Goal: Task Accomplishment & Management: Use online tool/utility

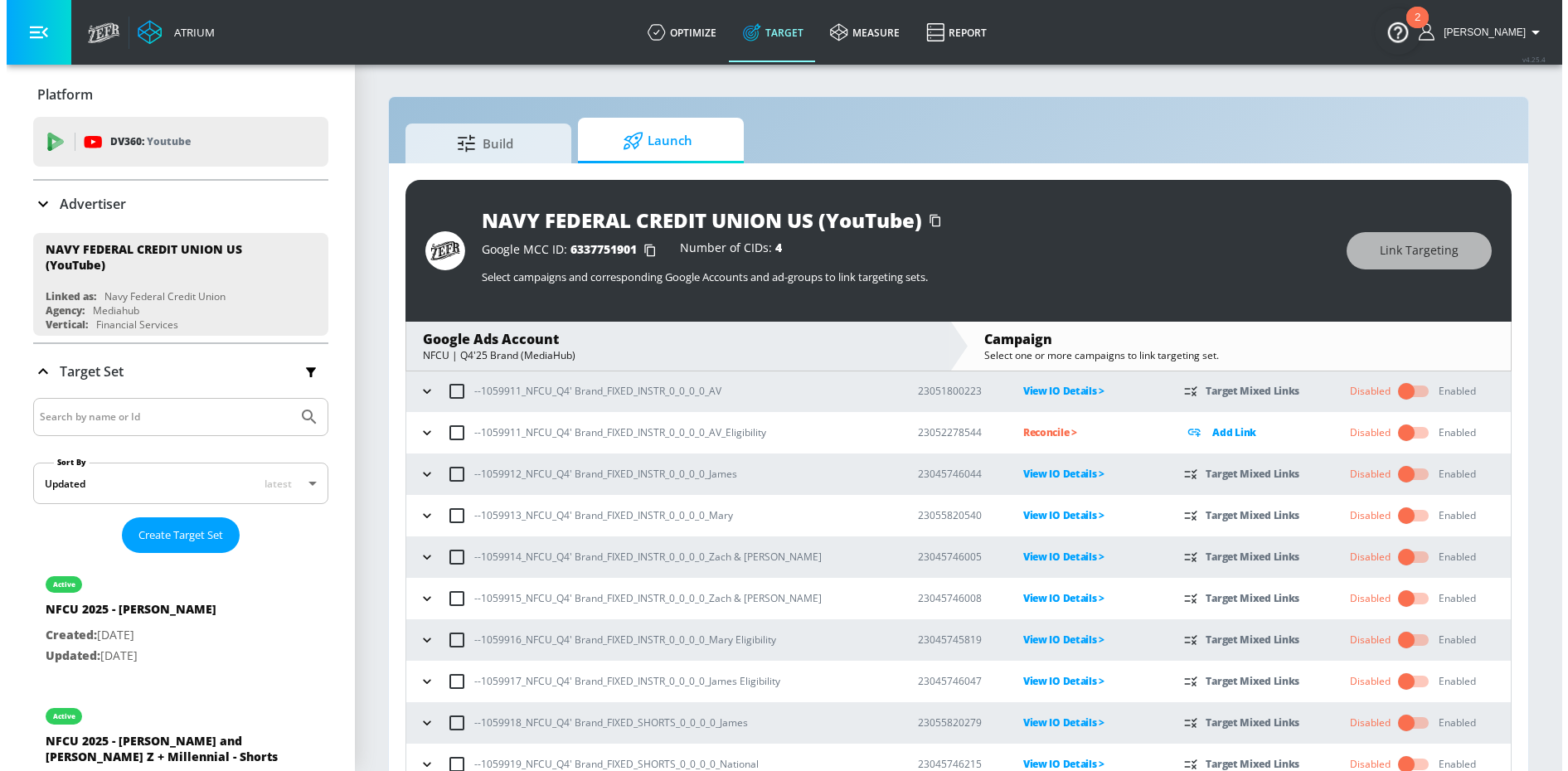
scroll to position [748, 0]
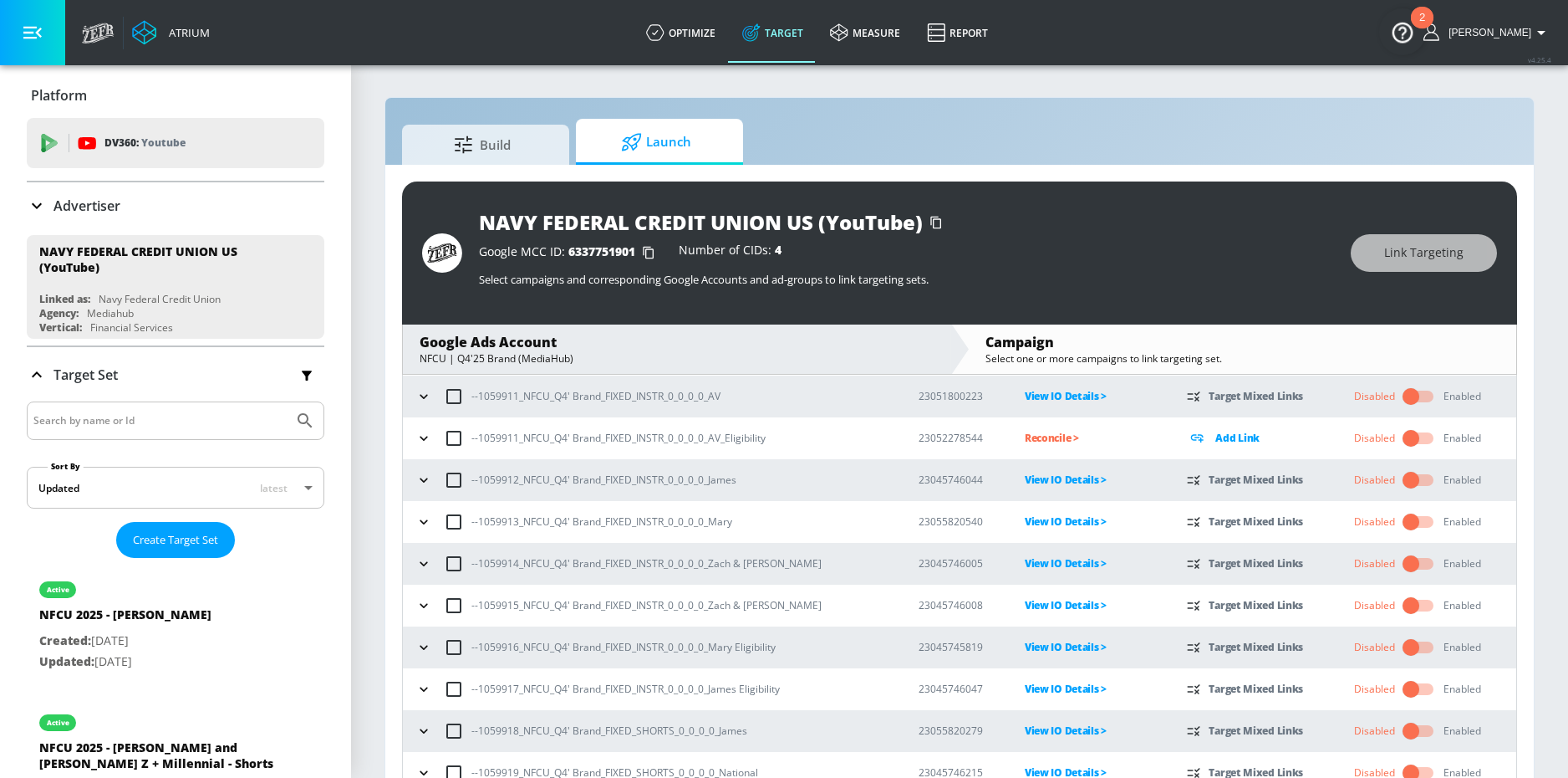
click at [430, 438] on icon "button" at bounding box center [424, 438] width 17 height 17
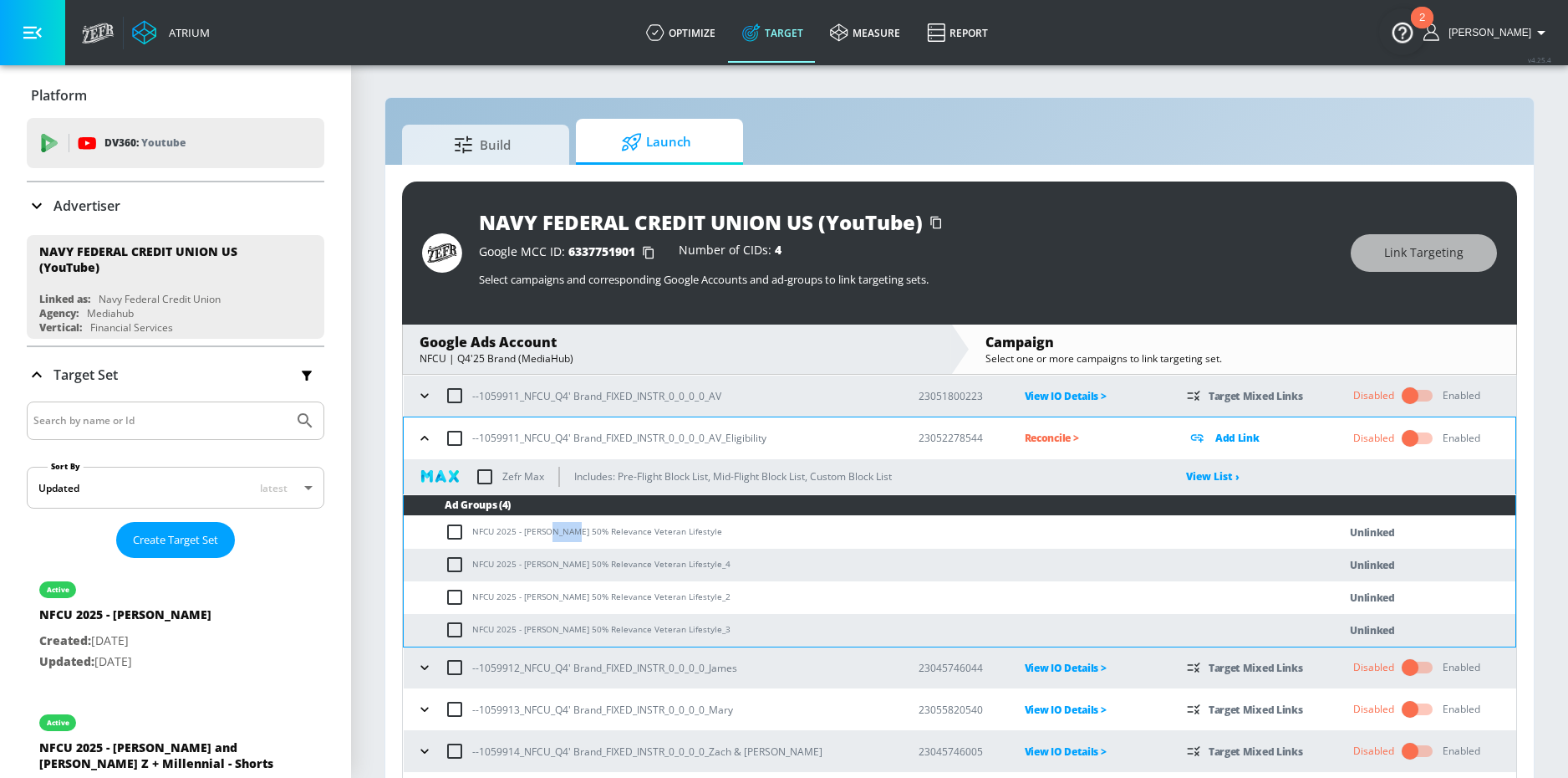
drag, startPoint x: 549, startPoint y: 530, endPoint x: 571, endPoint y: 525, distance: 22.6
click at [571, 525] on td "NFCU 2025 - [PERSON_NAME] 50% Relevance Veteran Lifestyle" at bounding box center [854, 532] width 900 height 33
copy td "50% R"
drag, startPoint x: 454, startPoint y: 529, endPoint x: 454, endPoint y: 541, distance: 12.0
click at [454, 529] on input "checkbox" at bounding box center [458, 532] width 28 height 20
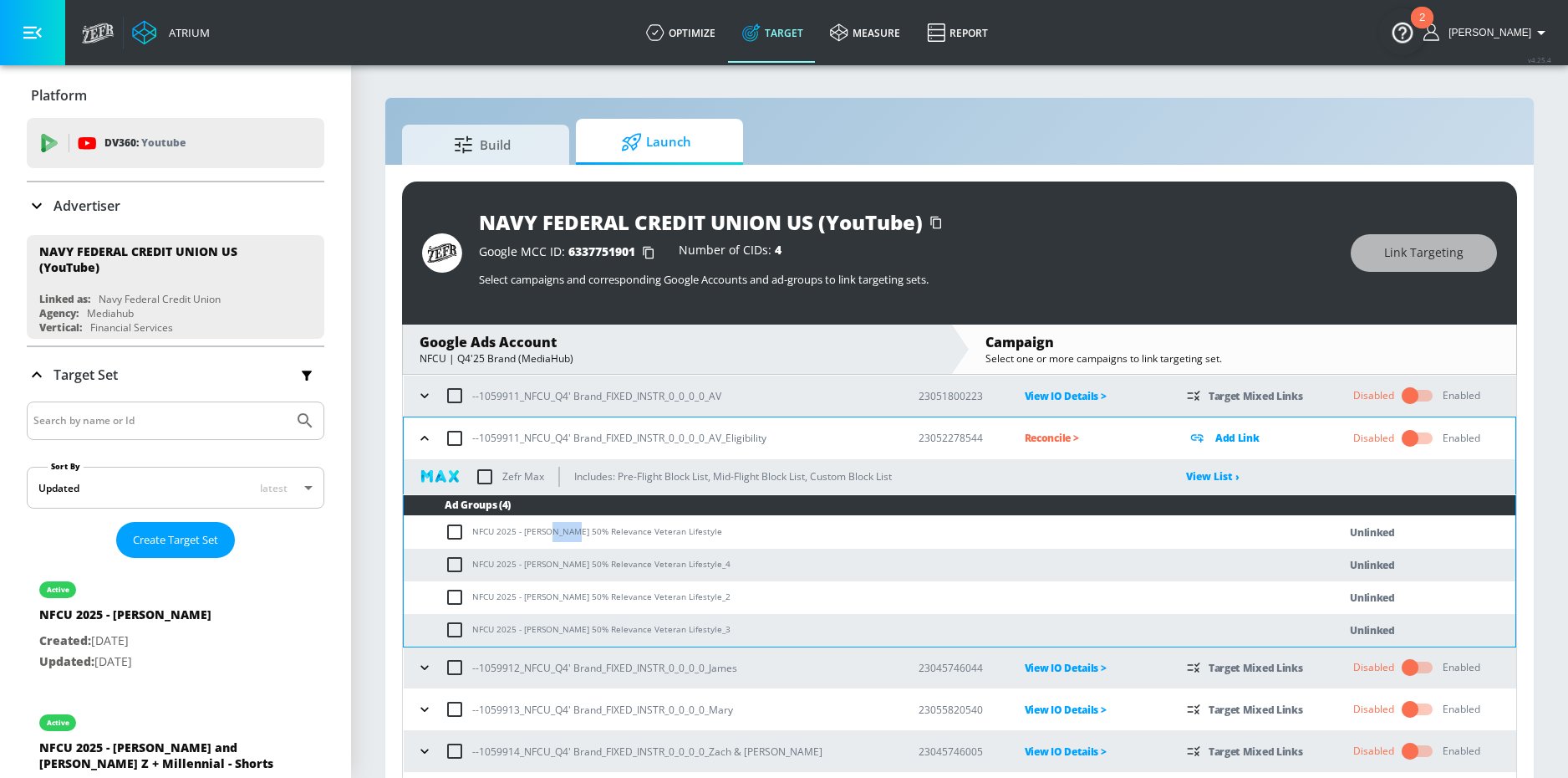
checkbox input "true"
click at [454, 566] on input "checkbox" at bounding box center [458, 565] width 28 height 20
checkbox input "true"
click at [454, 592] on input "checkbox" at bounding box center [458, 597] width 28 height 20
checkbox input "true"
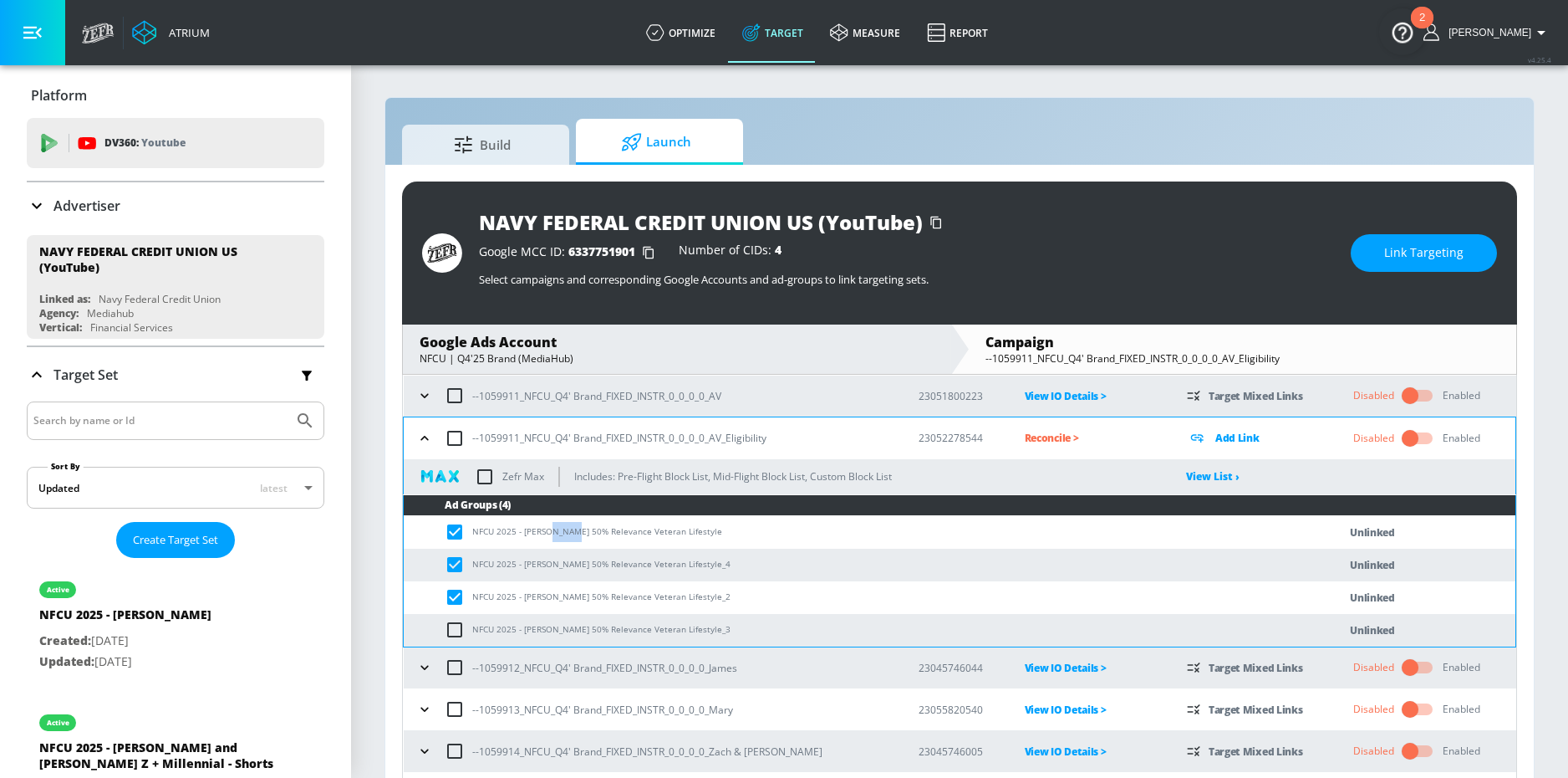
click at [454, 626] on input "checkbox" at bounding box center [458, 630] width 28 height 20
checkbox input "true"
click at [1404, 268] on button "Link Targeting" at bounding box center [1423, 253] width 146 height 38
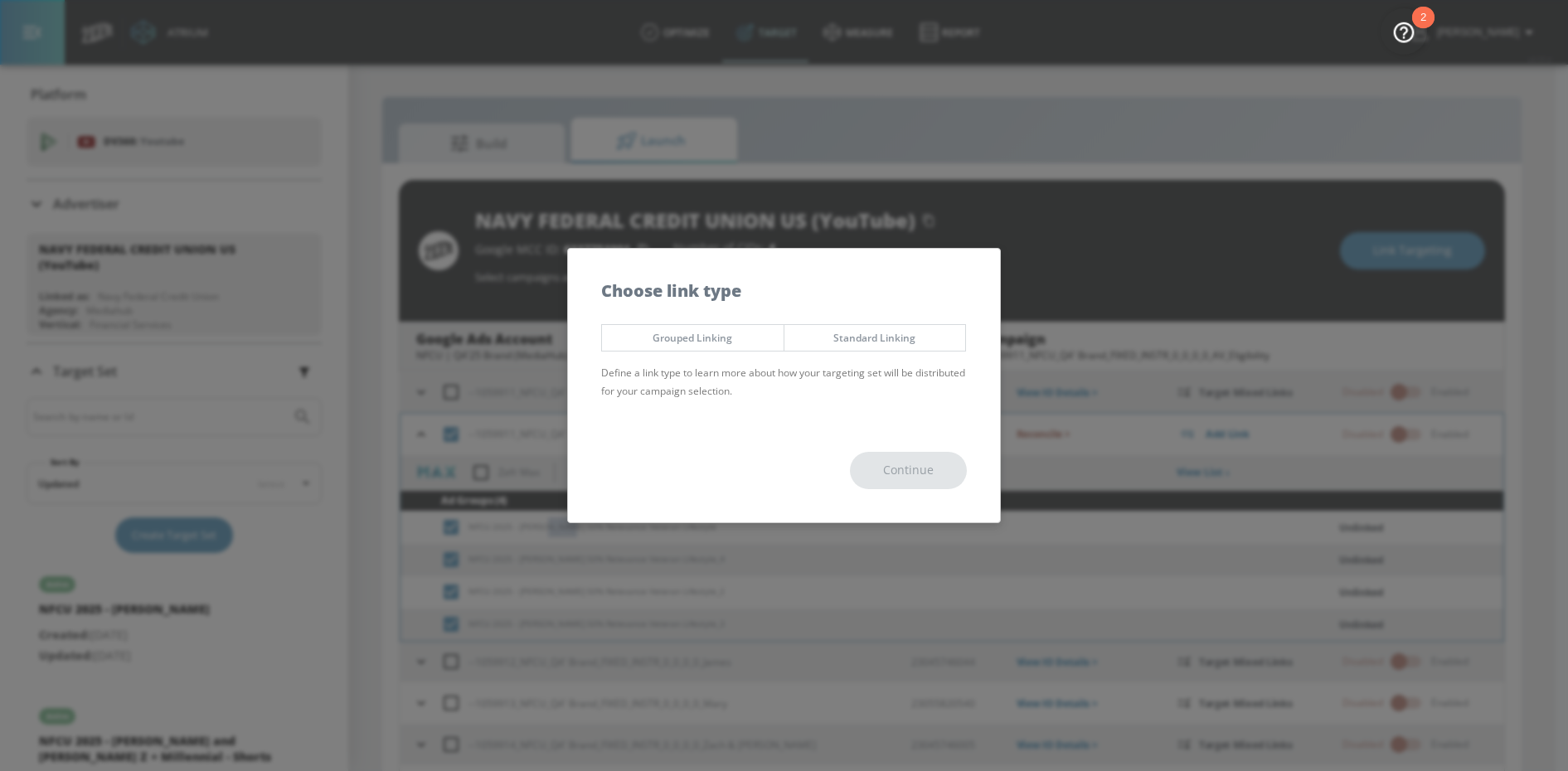
click at [750, 337] on span "Grouped Linking" at bounding box center [693, 338] width 157 height 18
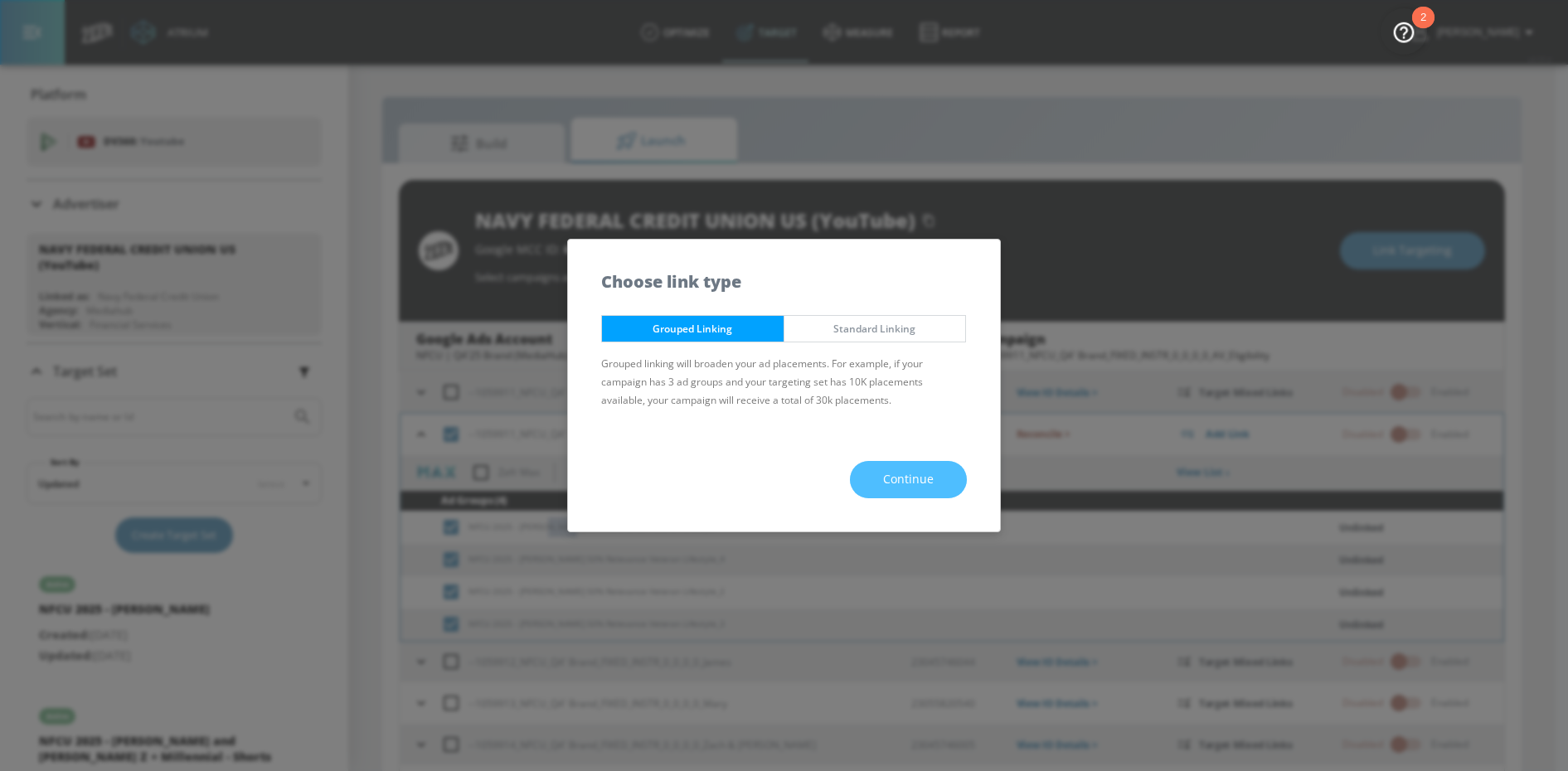
click at [890, 473] on span "Continue" at bounding box center [908, 479] width 50 height 21
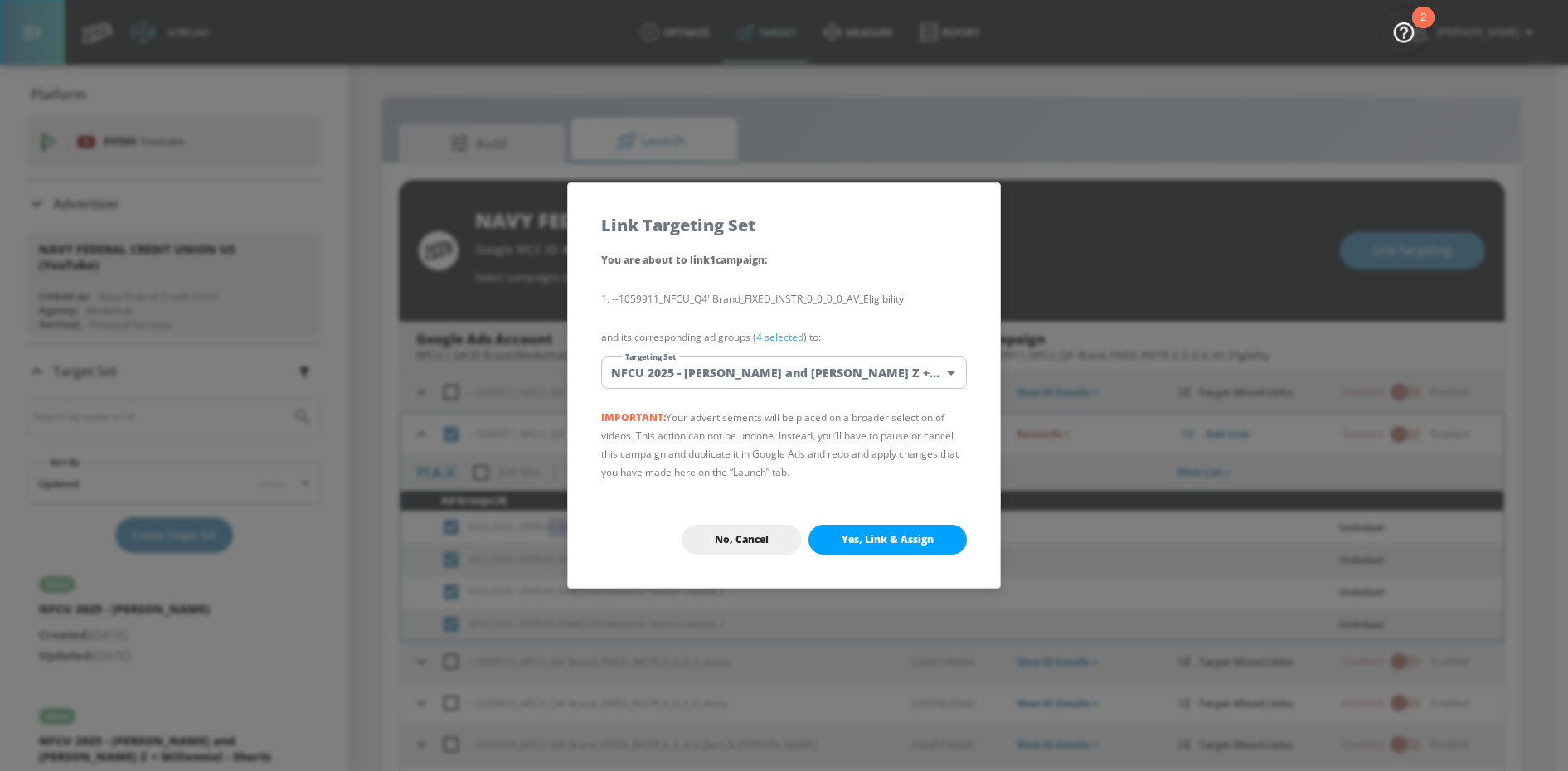
click at [796, 371] on body "Atrium optimize Target measure Report optimize Target measure Report v 4.25.4 […" at bounding box center [784, 397] width 1568 height 794
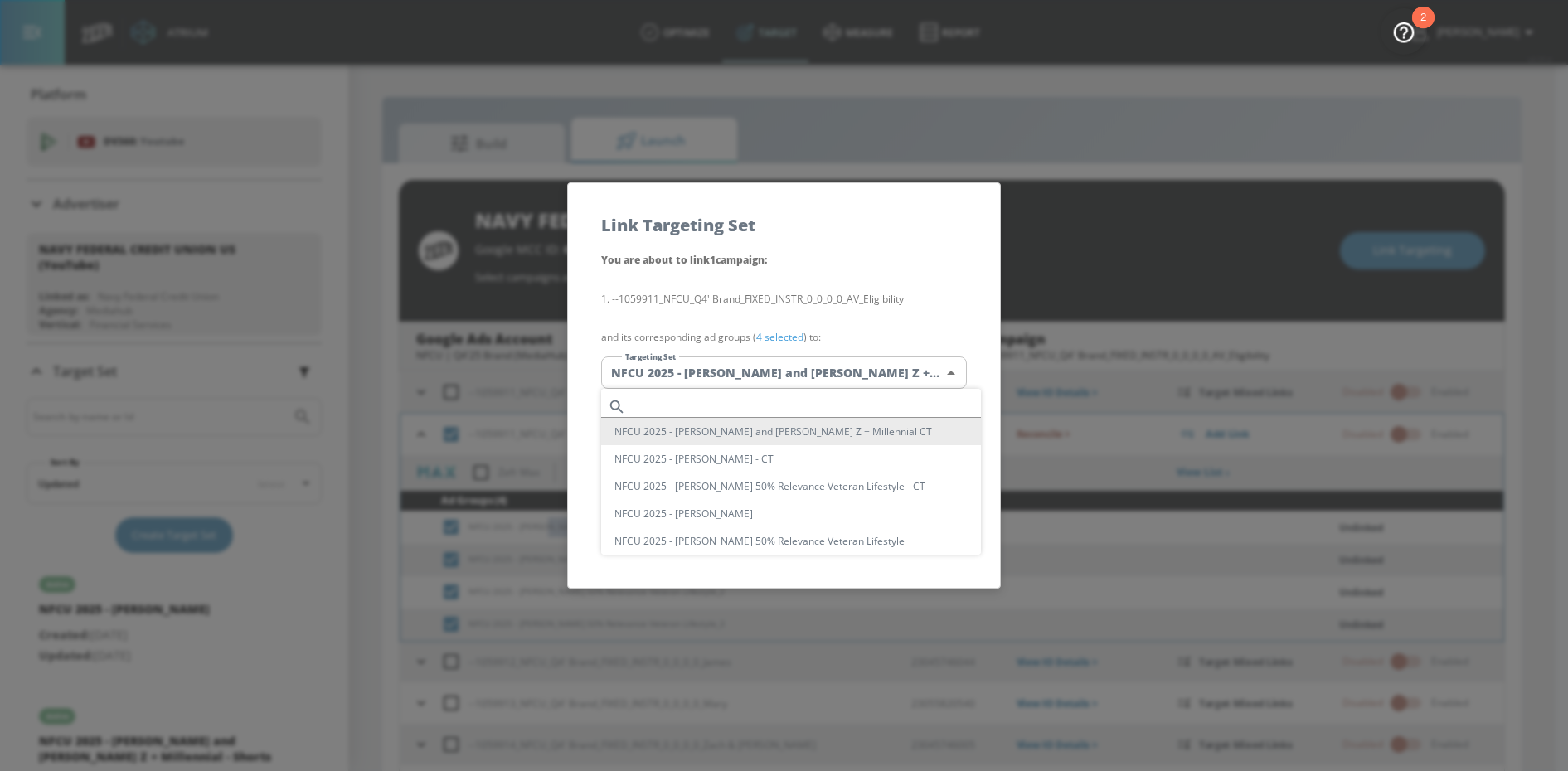
click at [710, 403] on input "text" at bounding box center [807, 406] width 348 height 23
paste input "50% R"
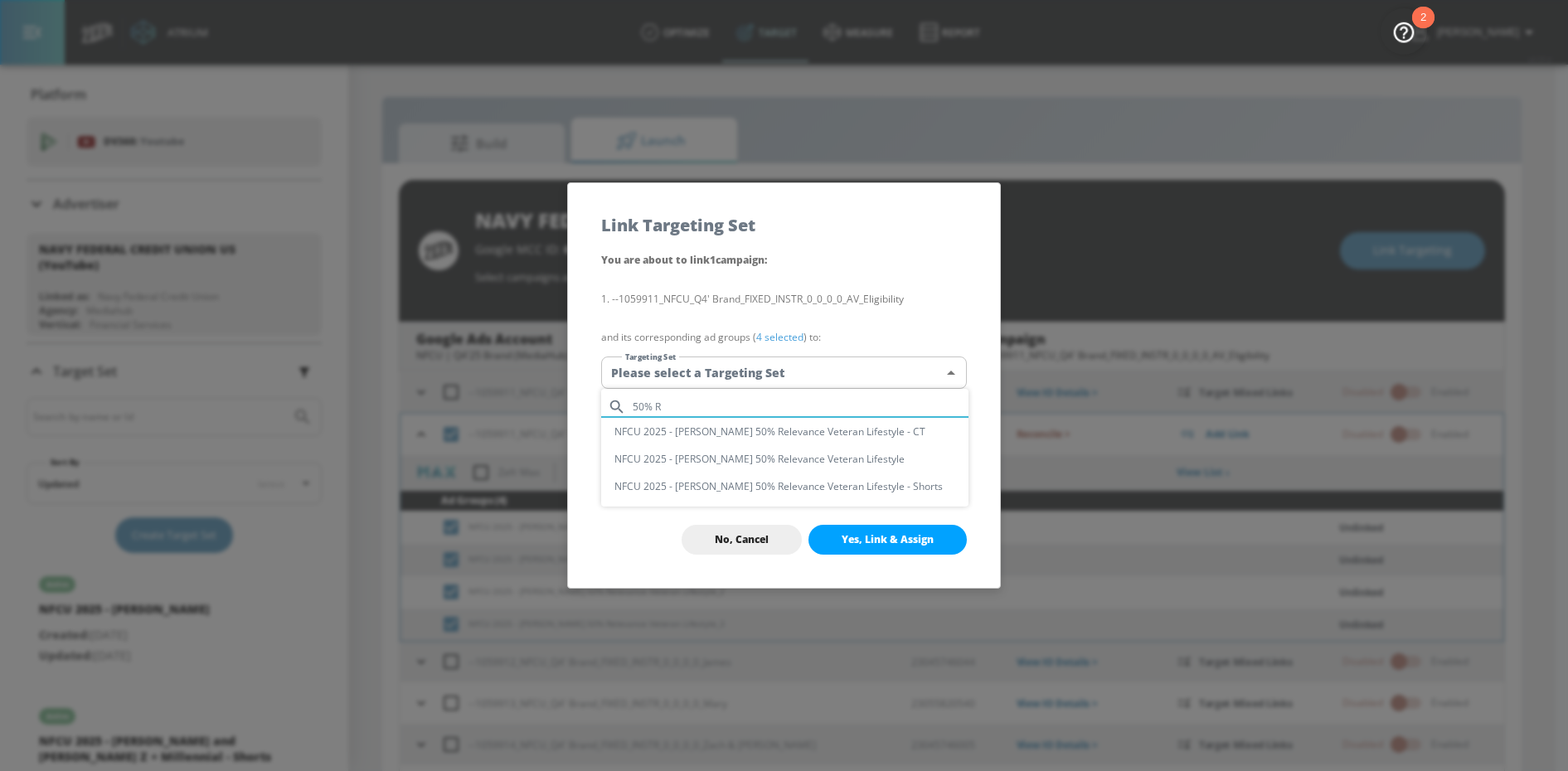
type input "50% R"
click at [801, 458] on li "NFCU 2025 - [PERSON_NAME] 50% Relevance Veteran Lifestyle" at bounding box center [785, 458] width 367 height 28
type input "aeb37bd9-a6ef-4081-b6fa-389fce6d9a8b"
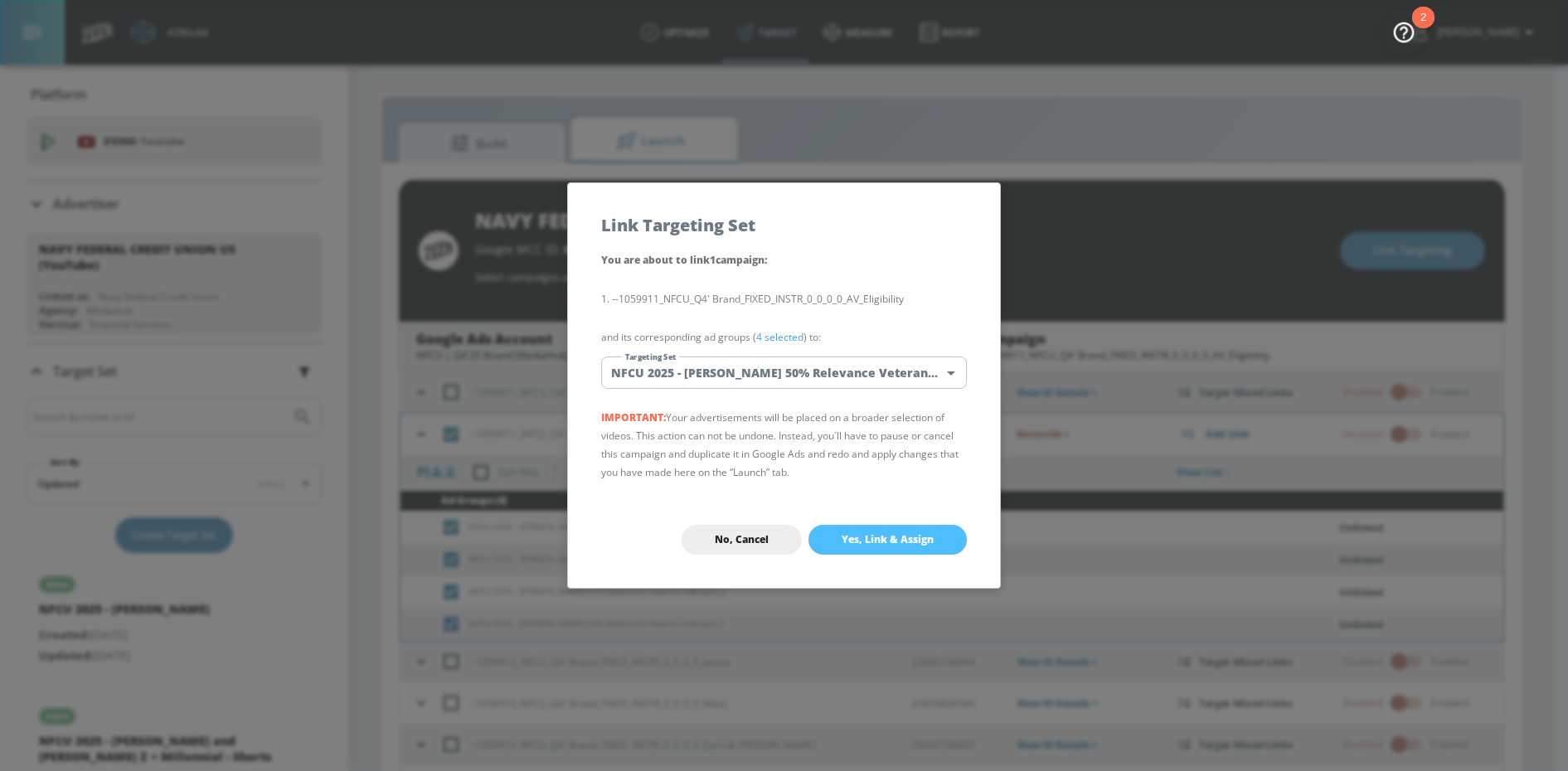
click at [885, 529] on button "Yes, Link & Assign" at bounding box center [887, 540] width 158 height 30
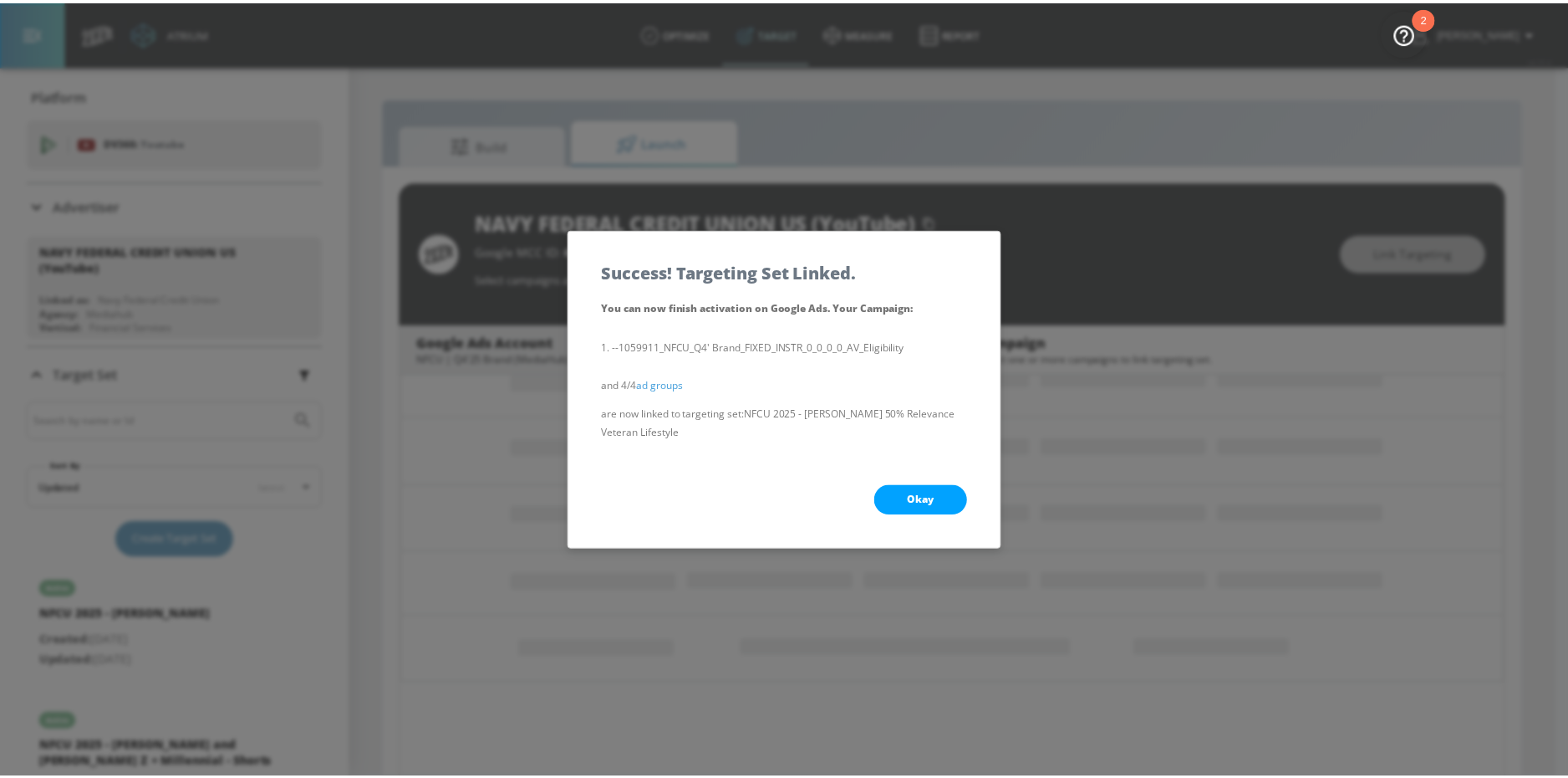
scroll to position [200, 0]
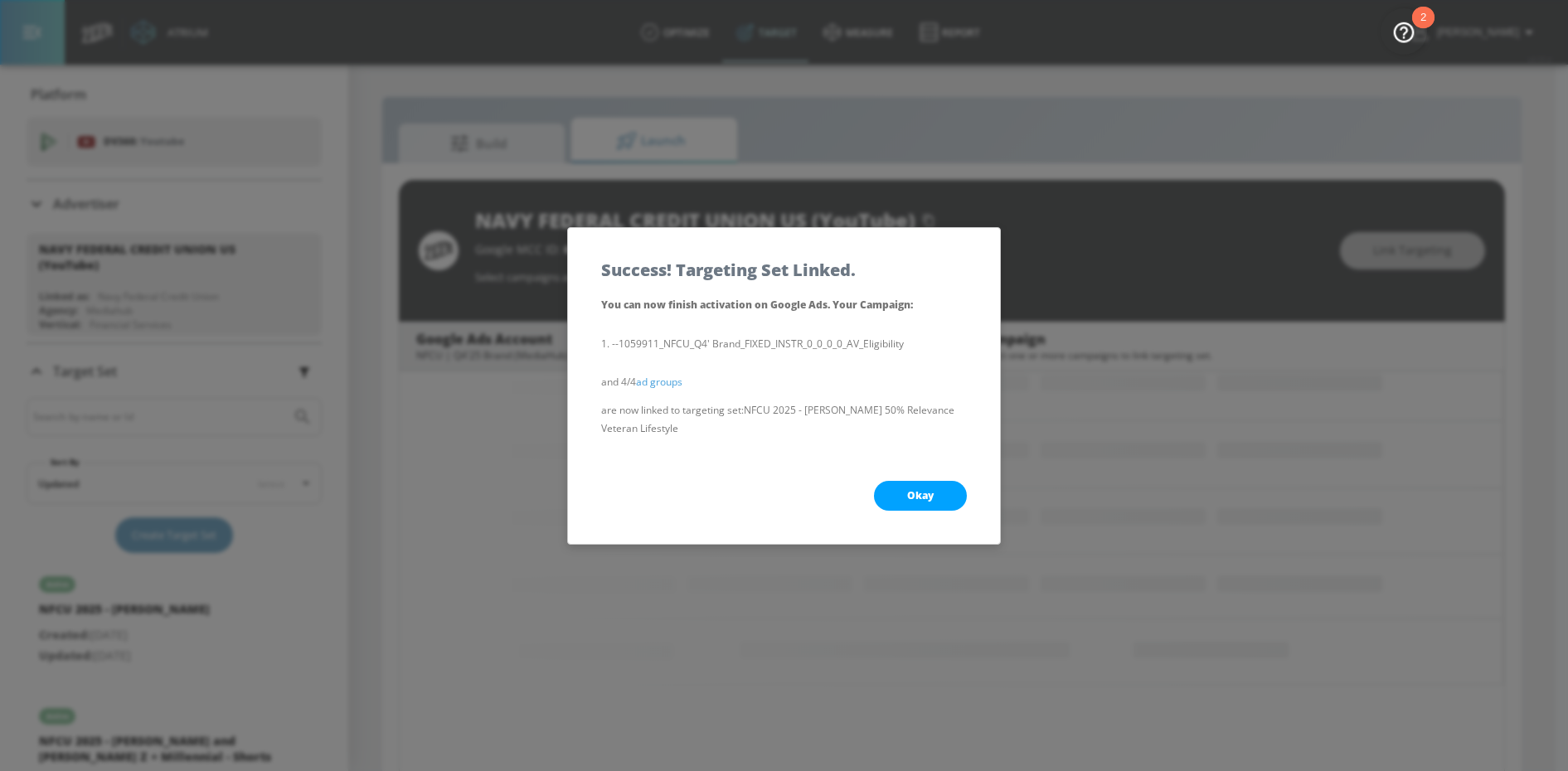
click at [920, 484] on button "Okay" at bounding box center [920, 496] width 93 height 30
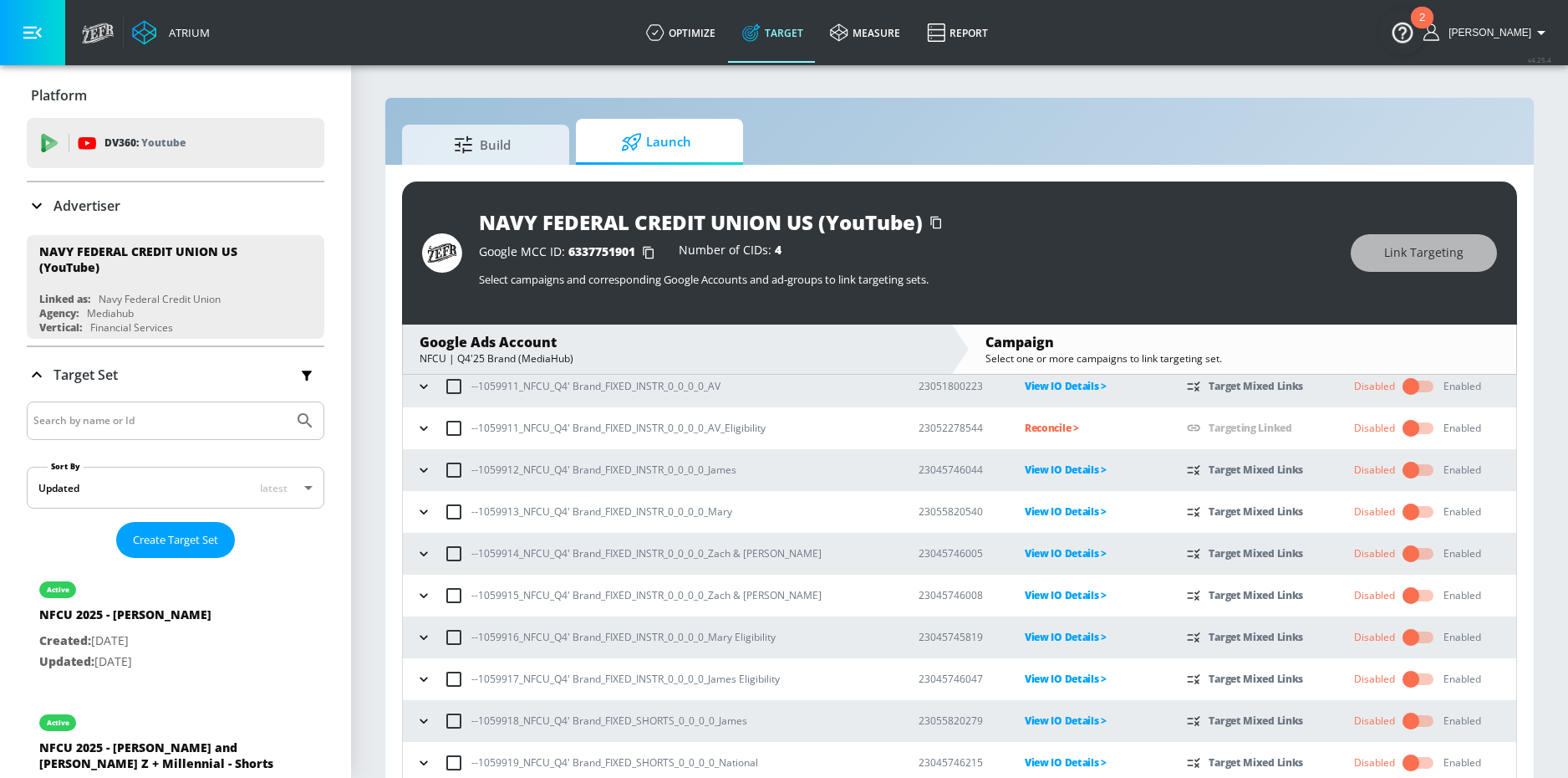
scroll to position [759, 0]
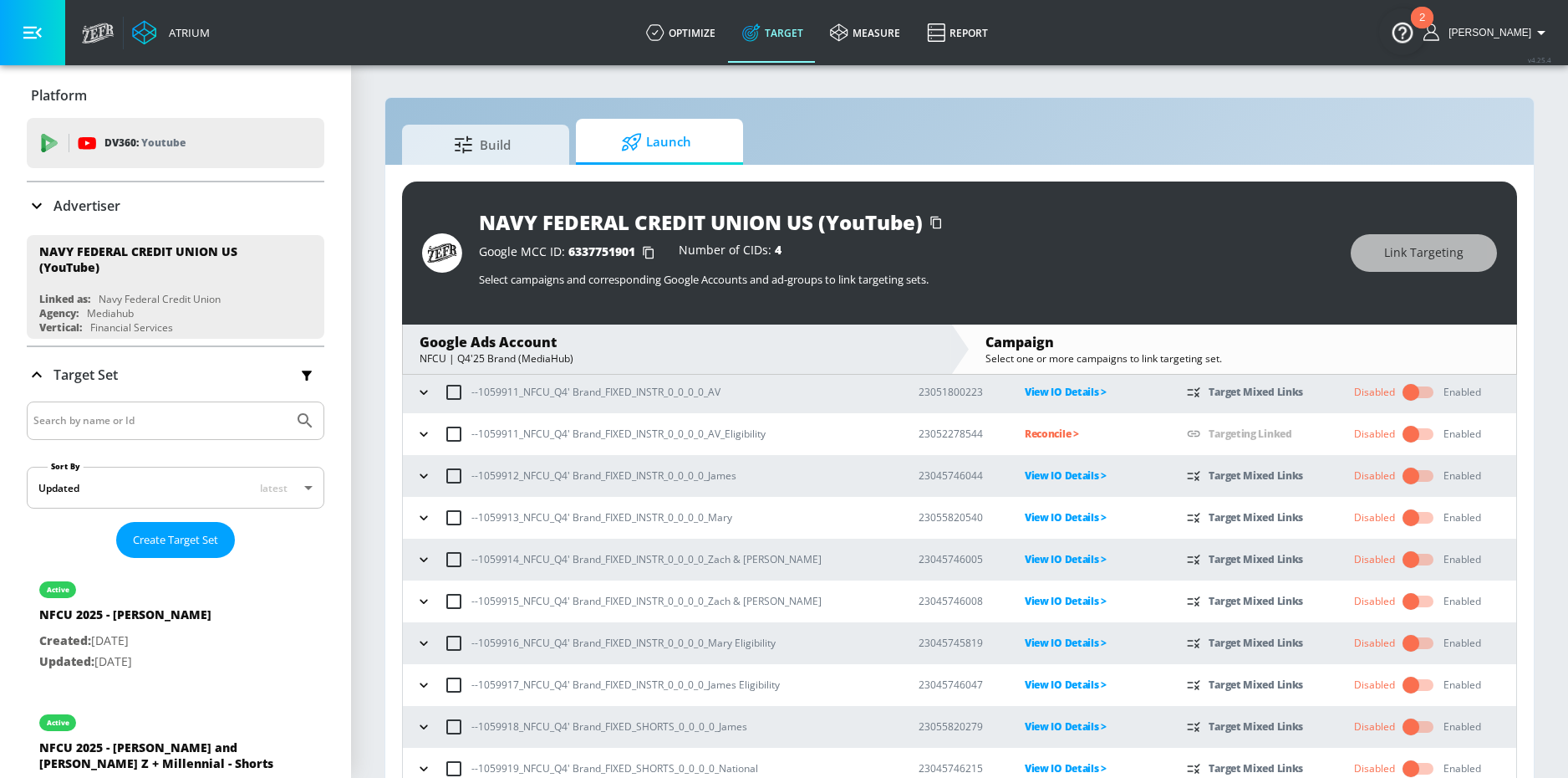
click at [418, 436] on icon "button" at bounding box center [424, 434] width 17 height 17
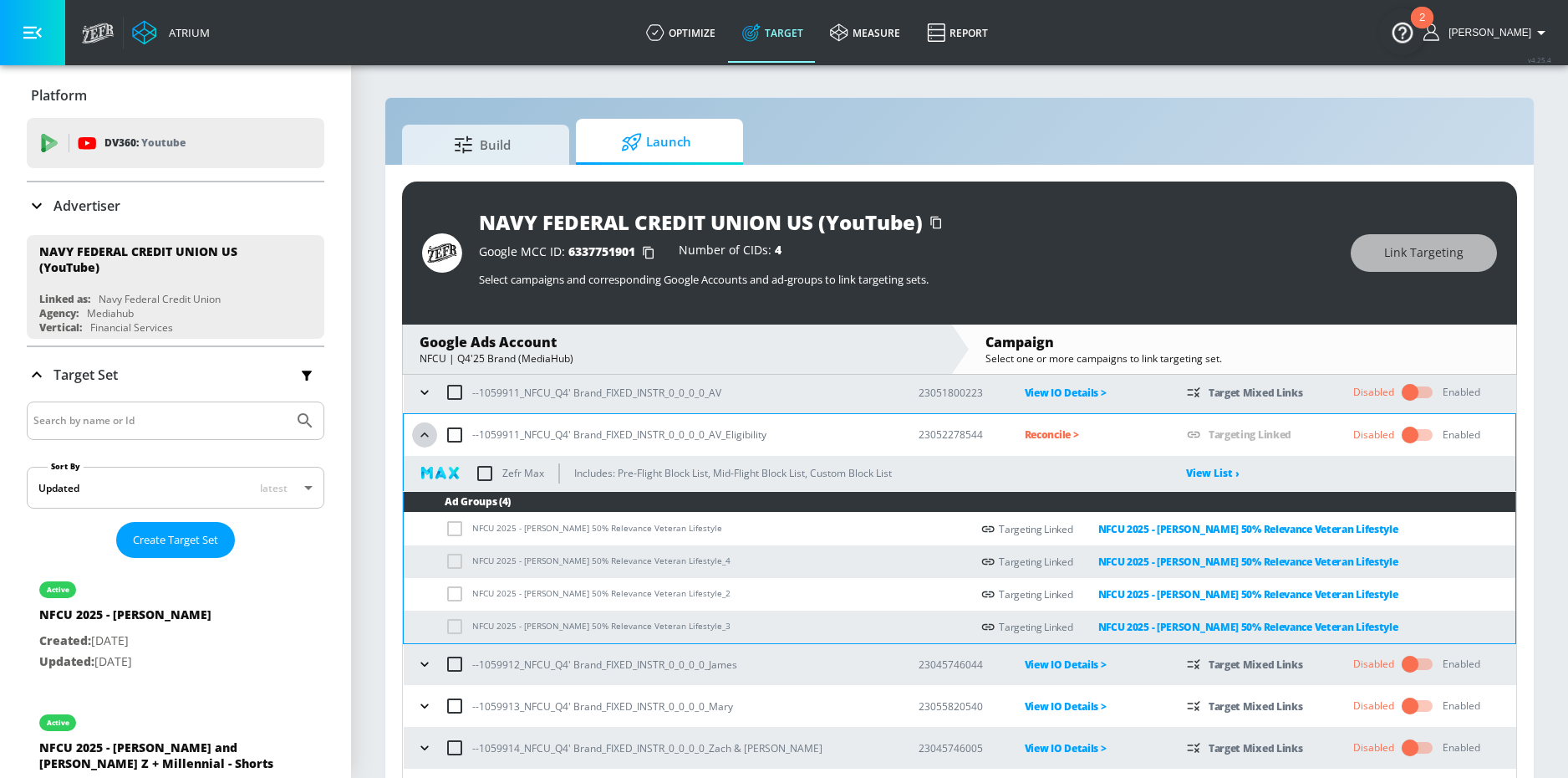
click at [425, 436] on icon "button" at bounding box center [425, 435] width 17 height 17
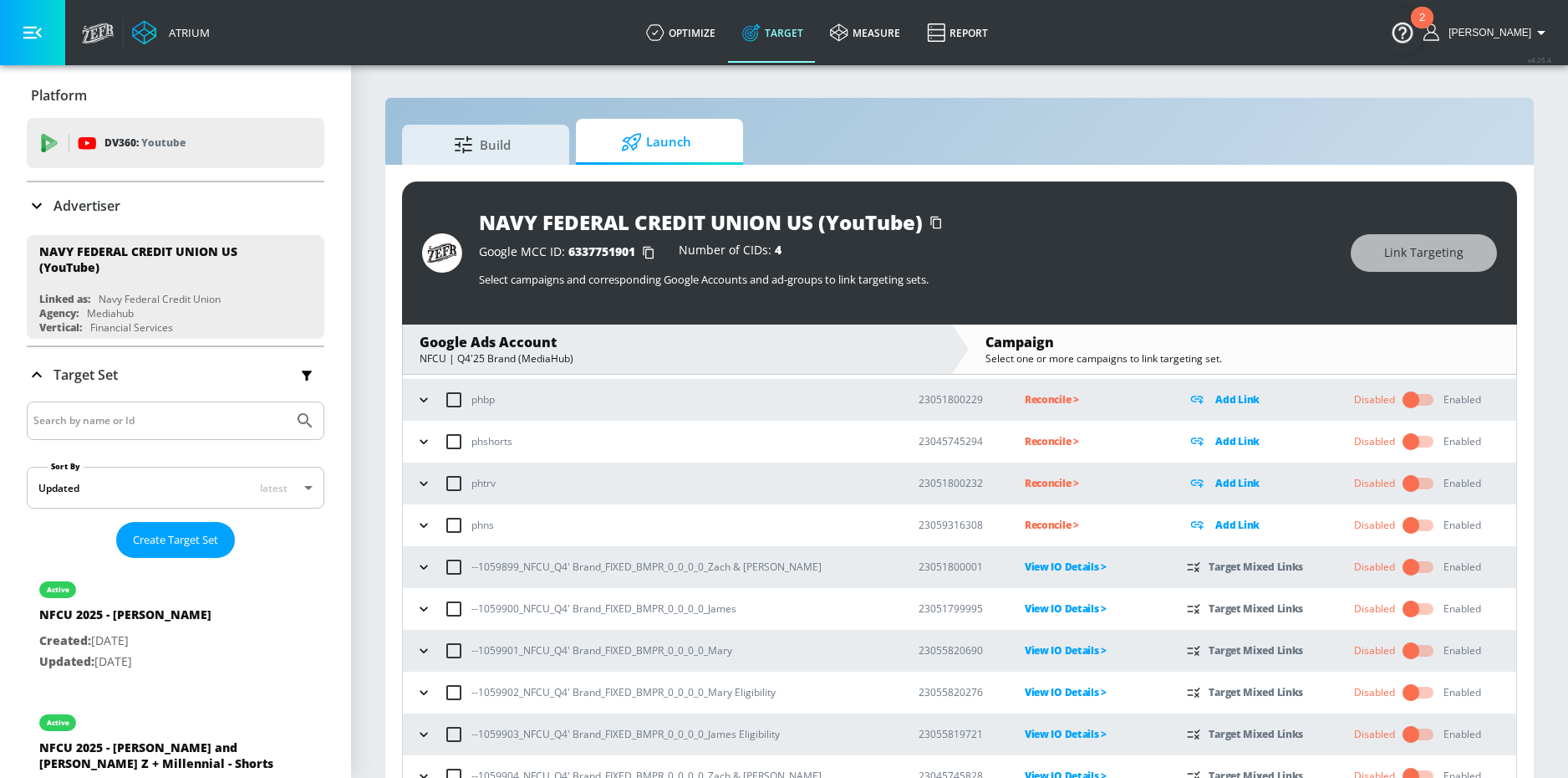
scroll to position [0, 0]
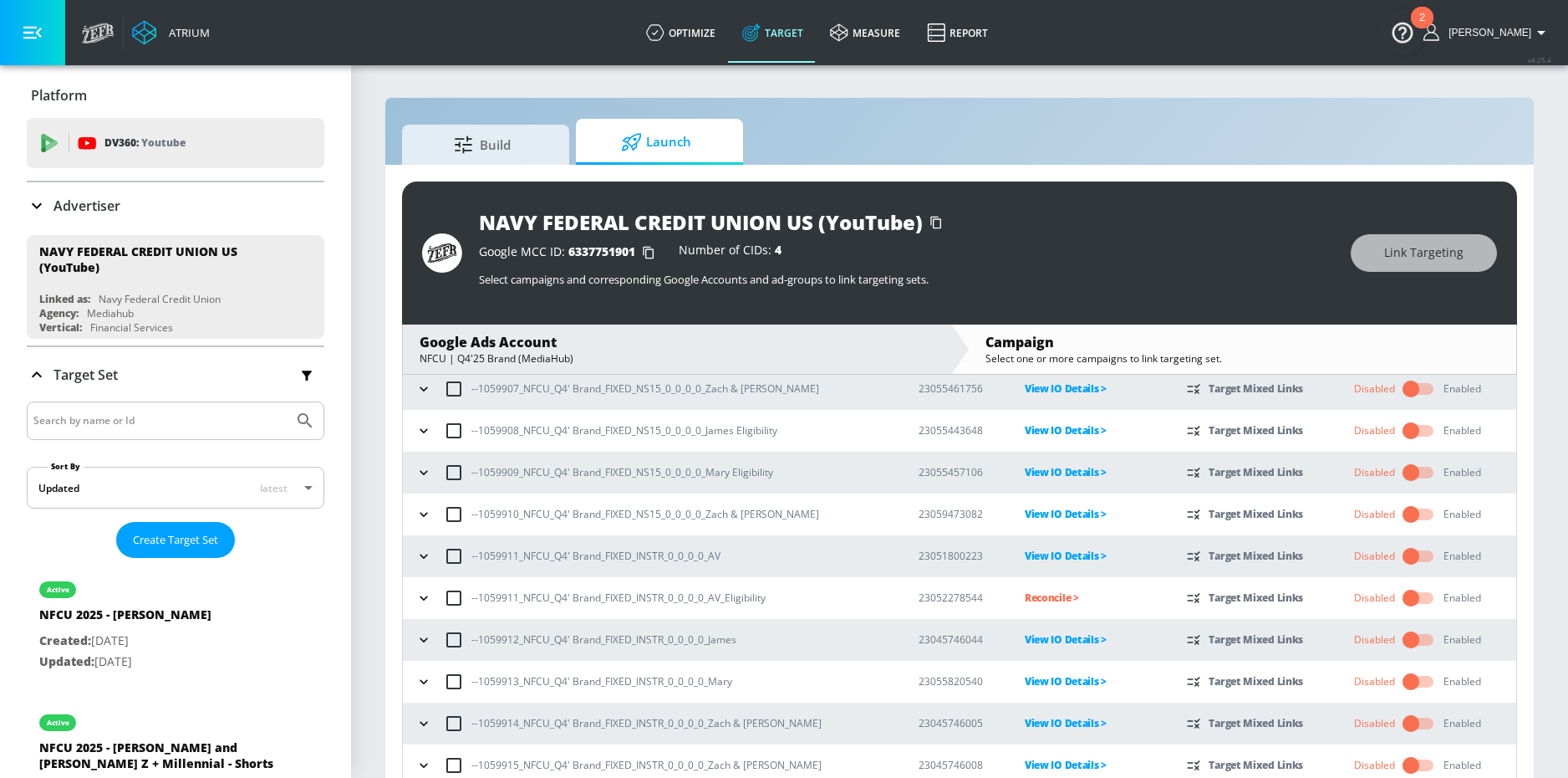
scroll to position [627, 0]
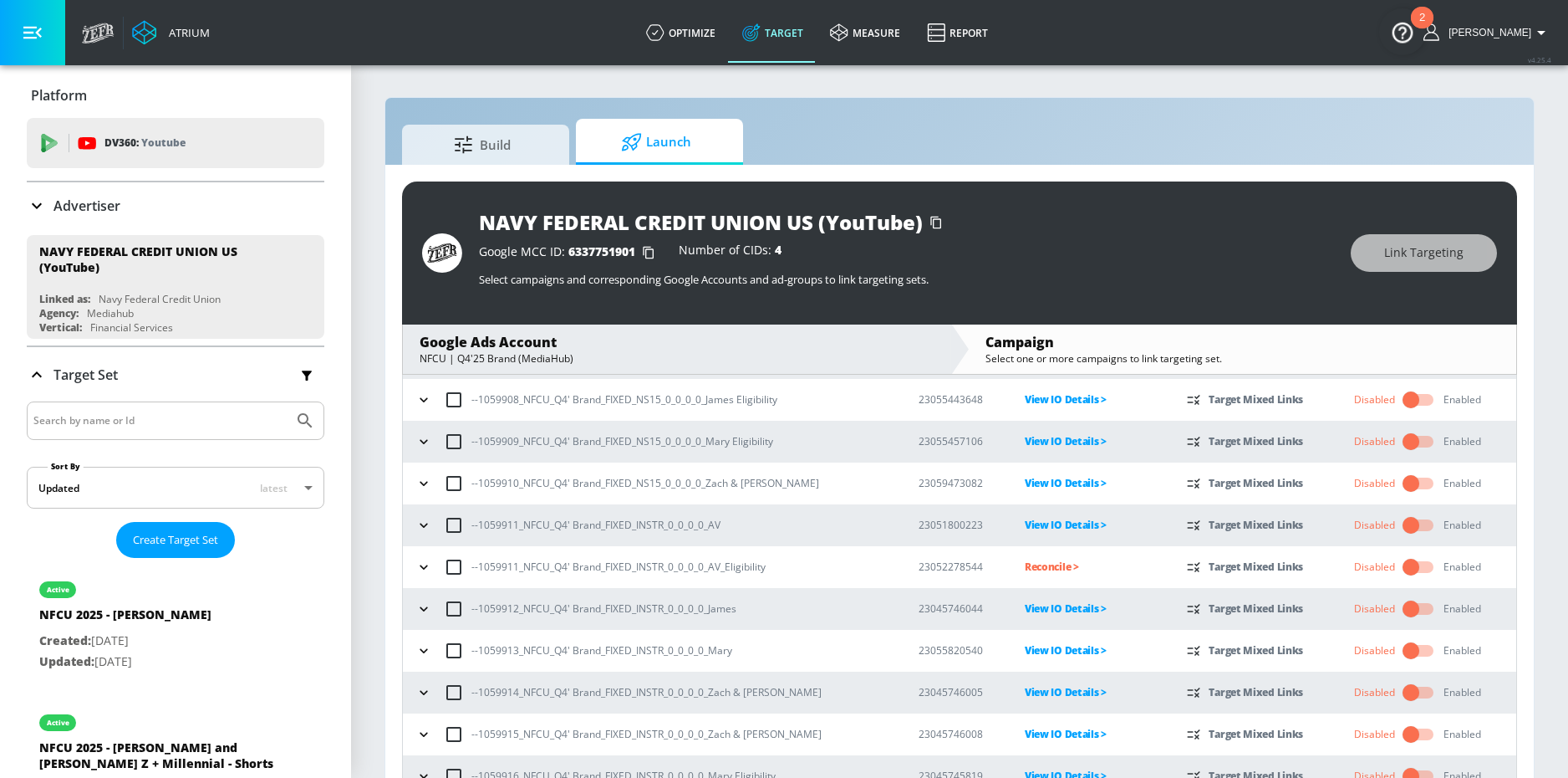
click at [417, 567] on icon "button" at bounding box center [424, 567] width 17 height 17
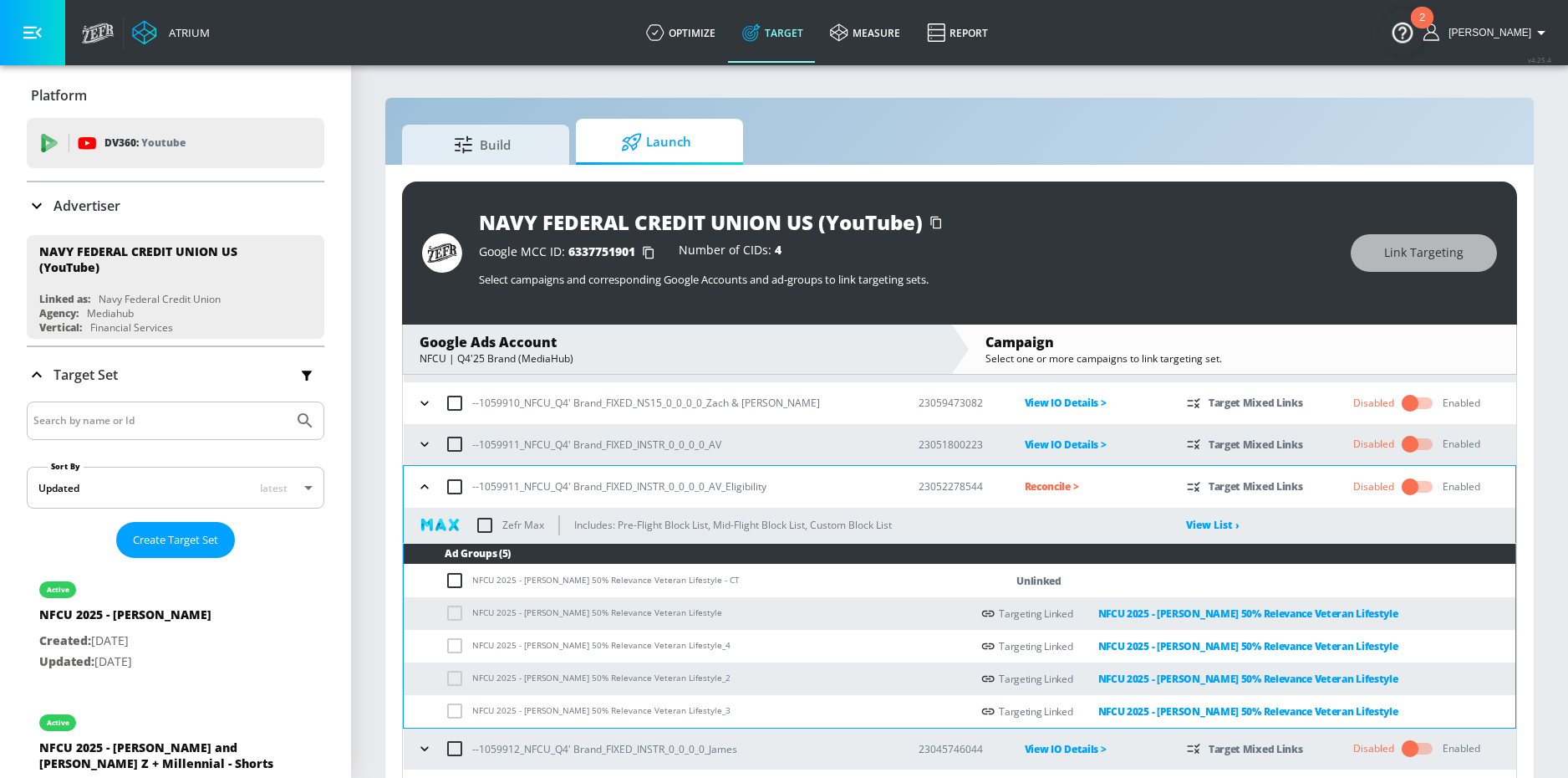
scroll to position [742, 0]
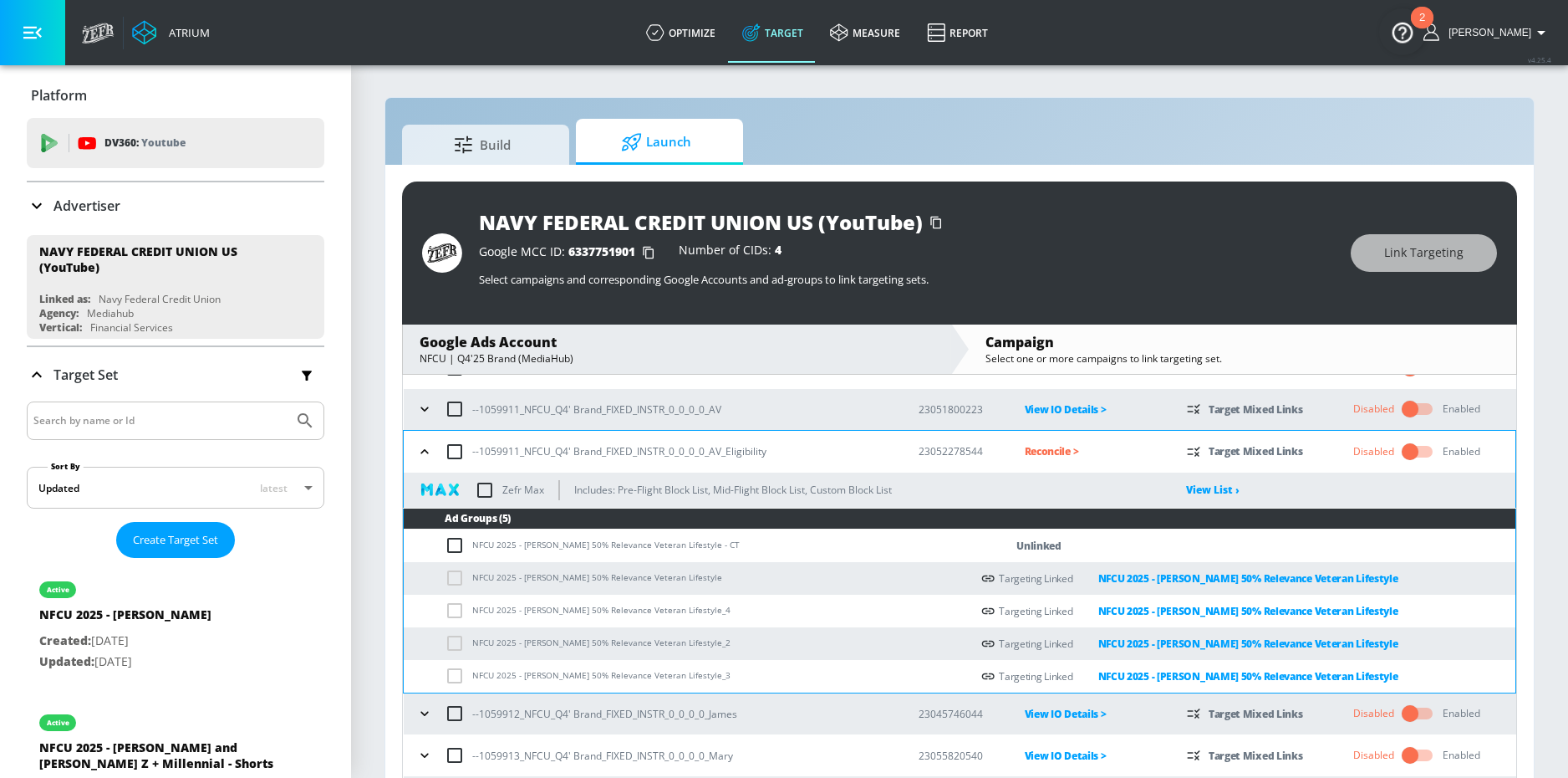
click at [455, 545] on input "checkbox" at bounding box center [458, 545] width 28 height 20
checkbox input "true"
click at [1382, 259] on button "Link Targeting" at bounding box center [1423, 253] width 146 height 38
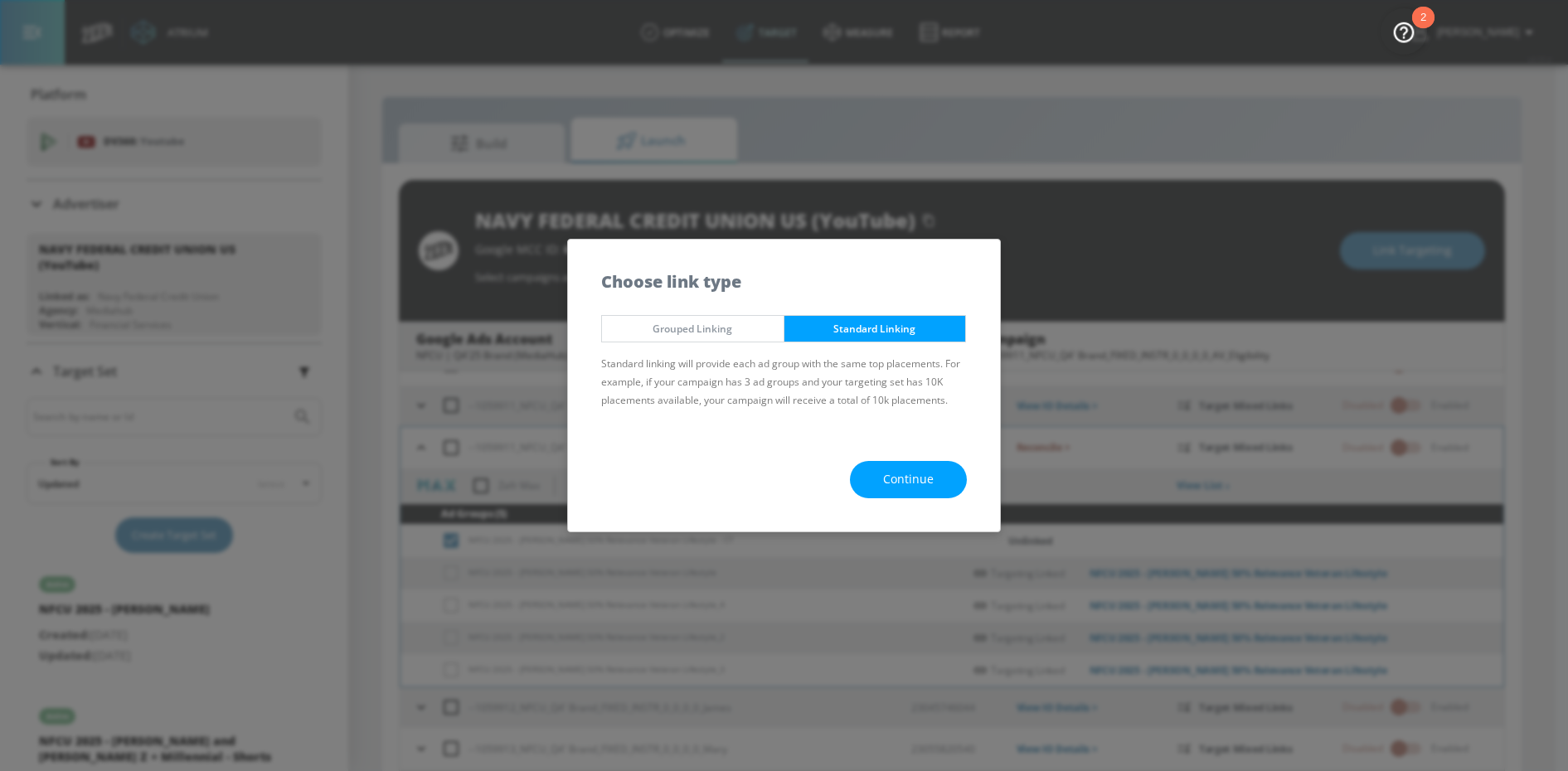
click at [882, 484] on button "Continue" at bounding box center [908, 479] width 117 height 38
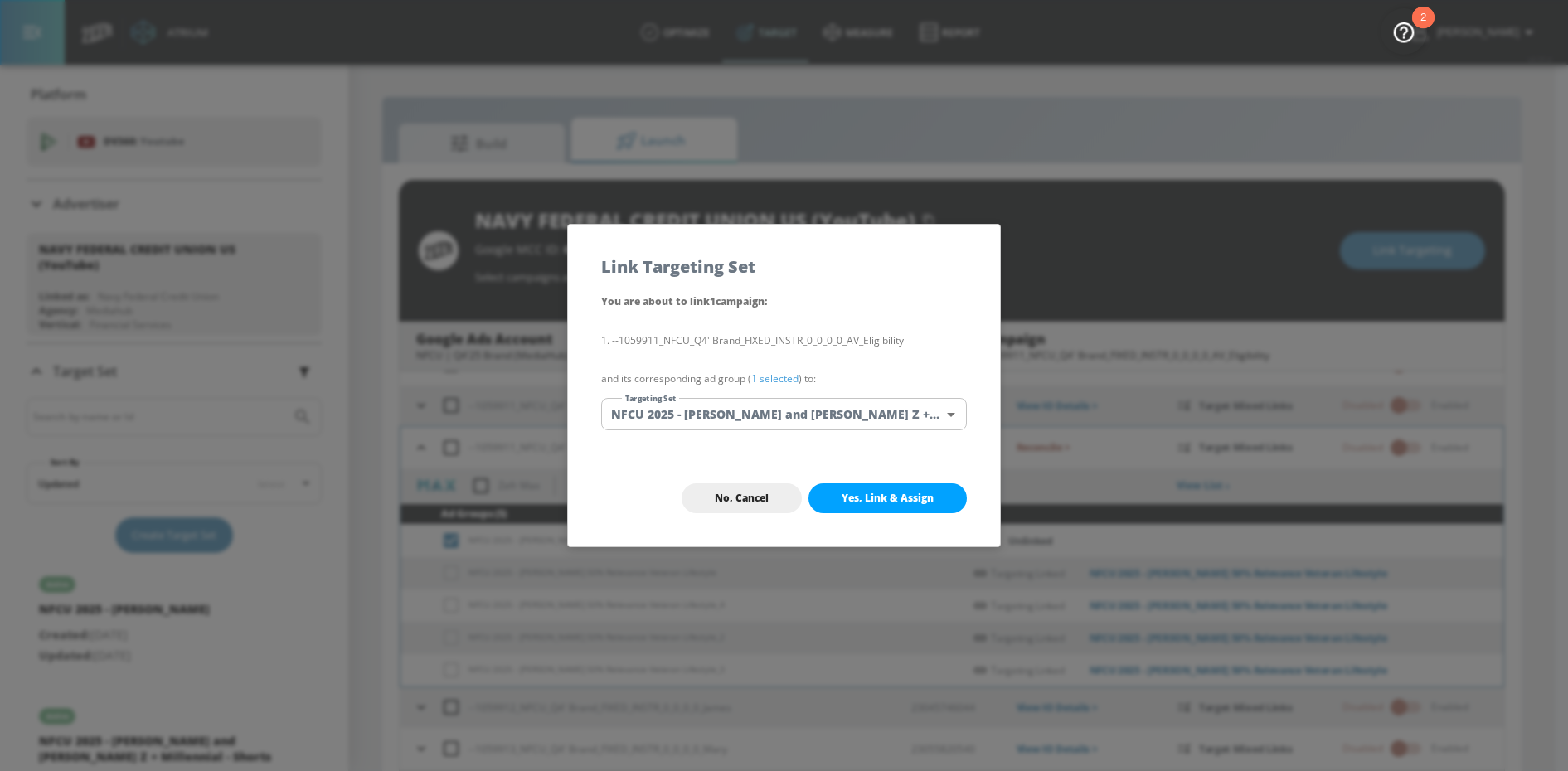
click at [781, 421] on body "Atrium optimize Target measure Report optimize Target measure Report v 4.25.4 […" at bounding box center [784, 397] width 1568 height 794
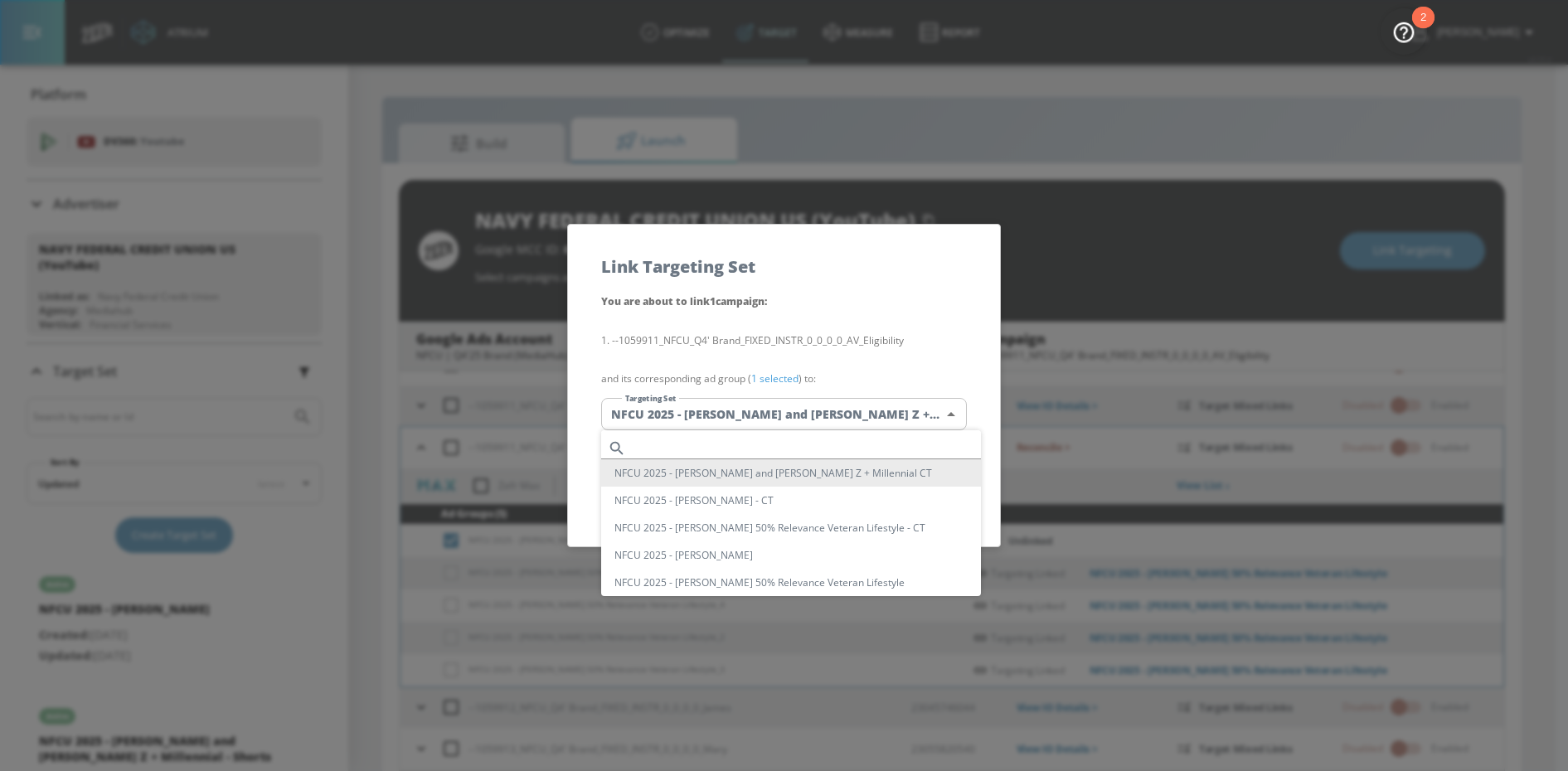
click at [745, 442] on input "text" at bounding box center [807, 448] width 348 height 23
paste input "NFCU 2025 - [PERSON_NAME] 50% Relevance Veteran Lifestyle - CT"
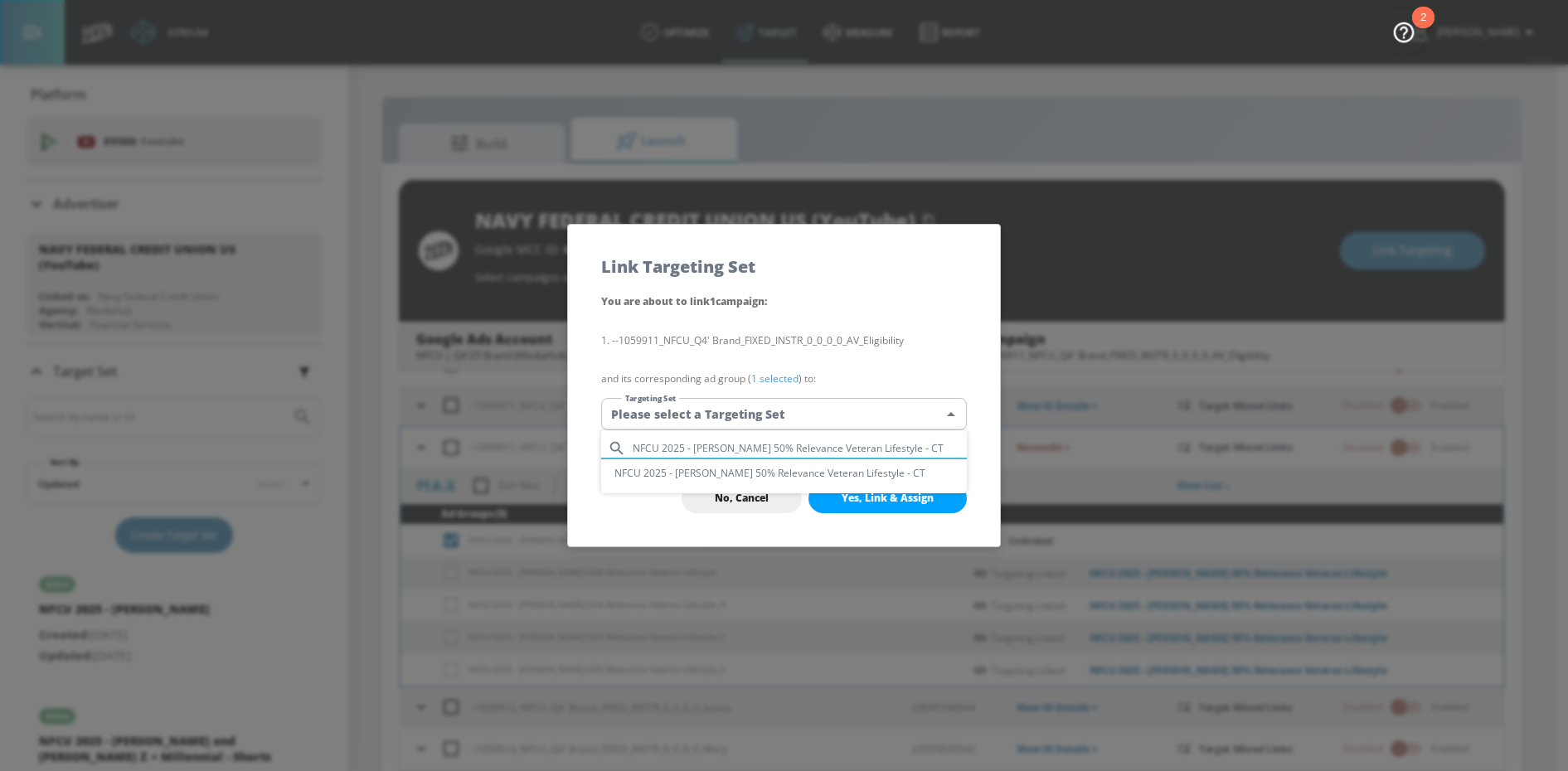
type input "NFCU 2025 - [PERSON_NAME] 50% Relevance Veteran Lifestyle - CT"
click at [792, 471] on li "NFCU 2025 - [PERSON_NAME] 50% Relevance Veteran Lifestyle - CT" at bounding box center [784, 473] width 366 height 28
type input "b7ddb432-868f-4a56-8c49-606fdf90d0f1"
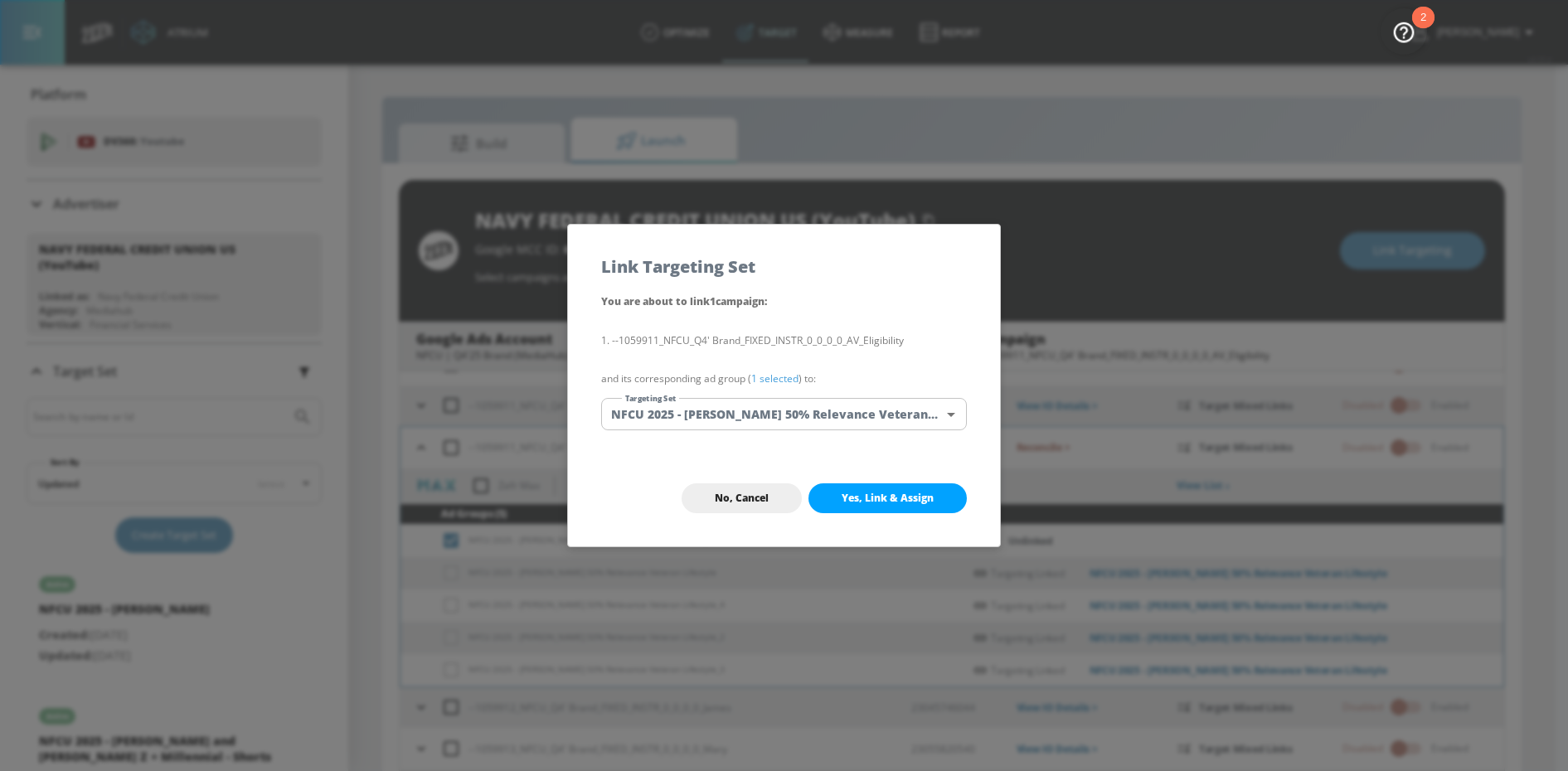
click at [865, 493] on span "Yes, Link & Assign" at bounding box center [888, 498] width 92 height 13
checkbox input "false"
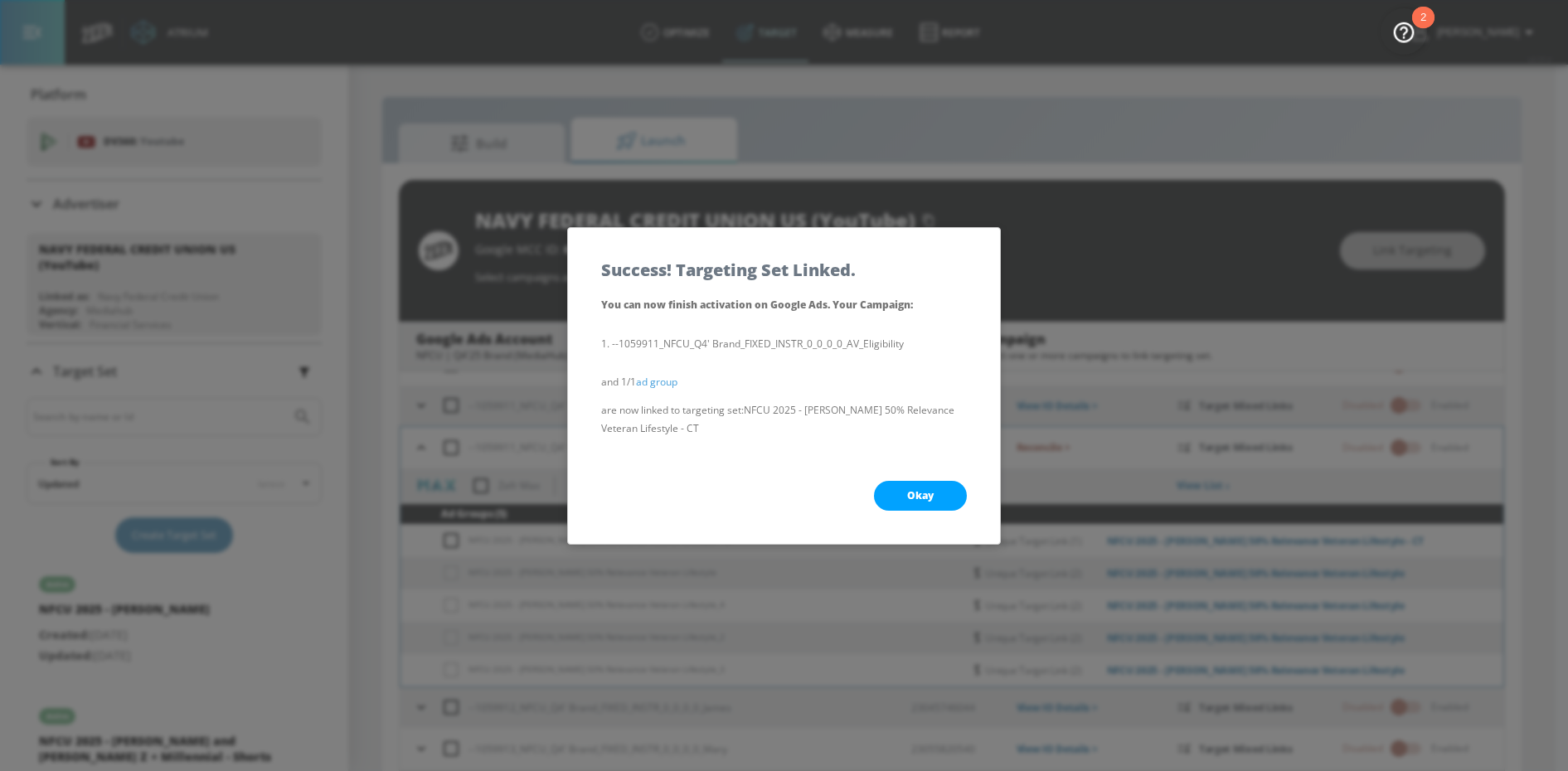
click at [901, 493] on button "Okay" at bounding box center [920, 496] width 93 height 30
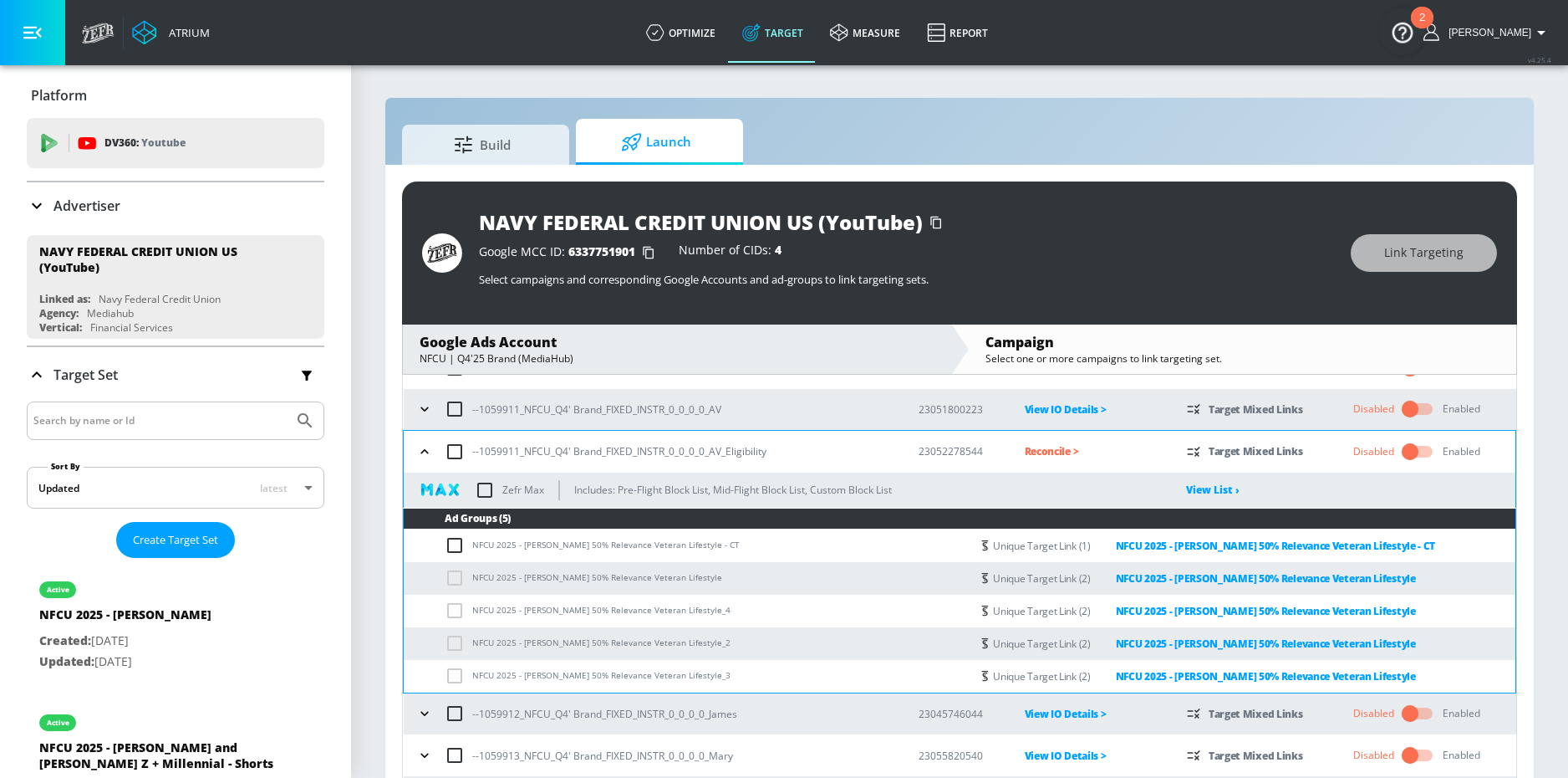
click at [418, 446] on icon "button" at bounding box center [425, 452] width 17 height 17
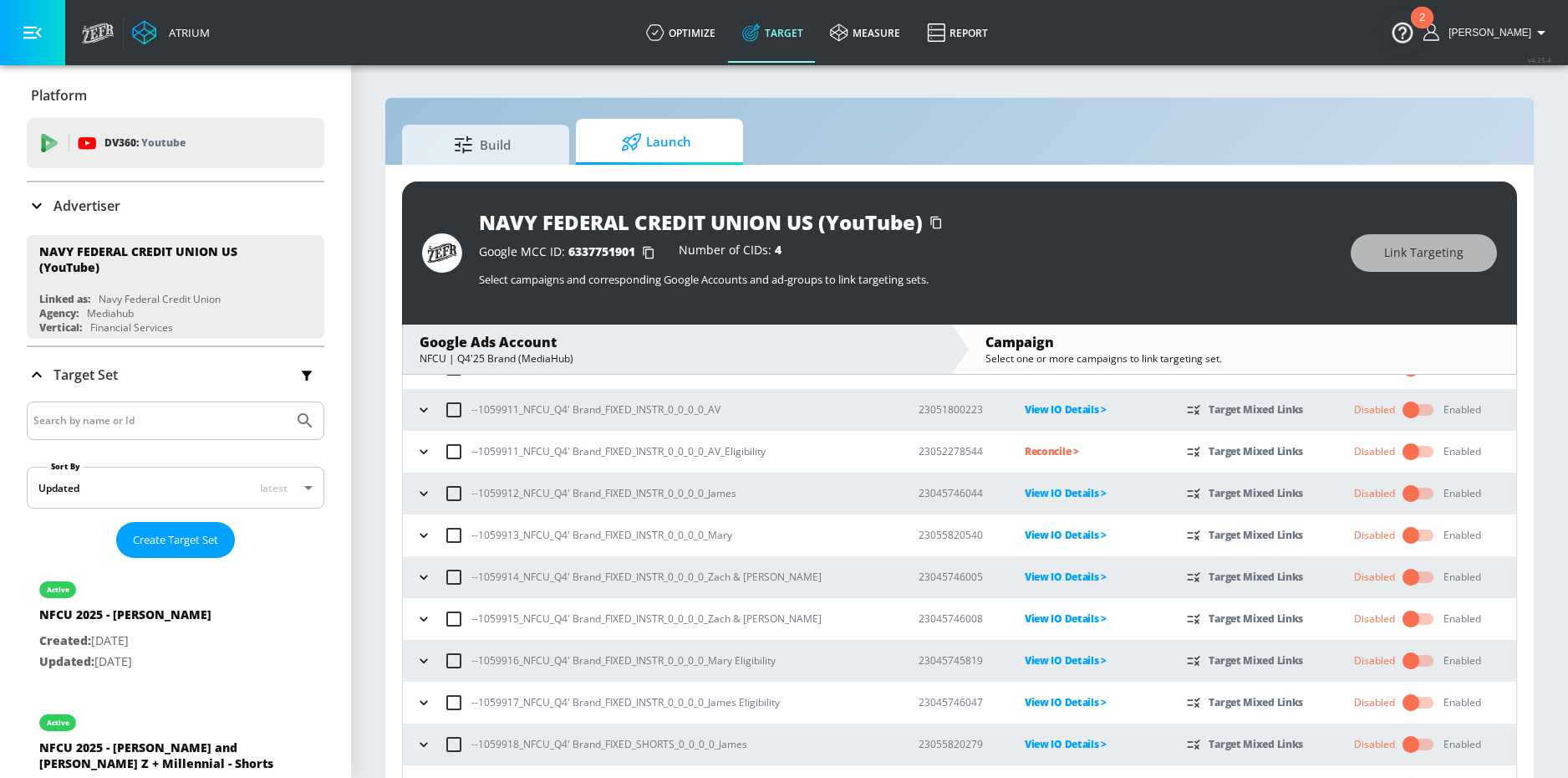
click at [1025, 449] on p "Reconcile >" at bounding box center [1092, 451] width 135 height 19
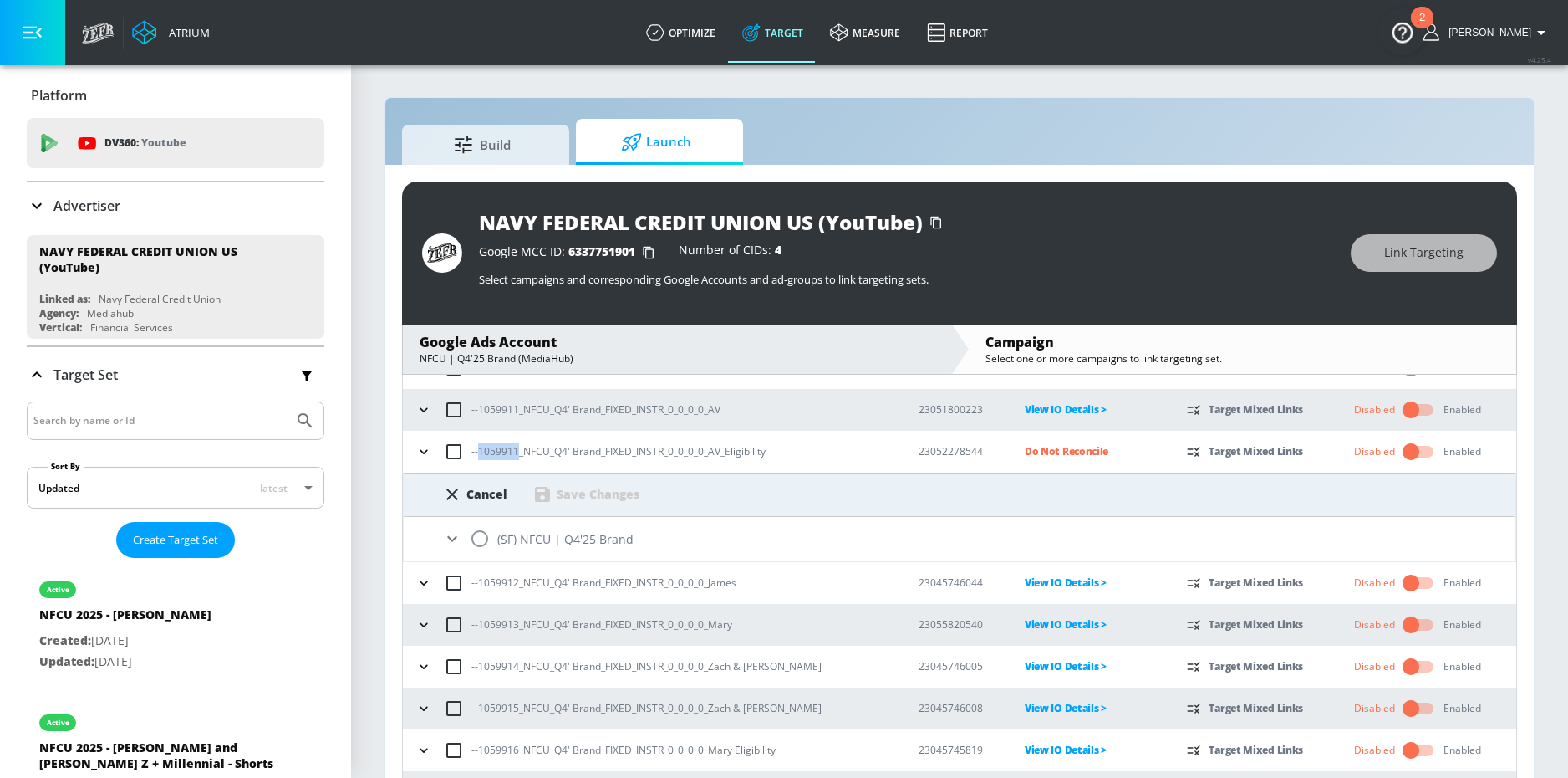
drag, startPoint x: 481, startPoint y: 453, endPoint x: 517, endPoint y: 453, distance: 36.0
click at [517, 453] on p "--1059911_NFCU_Q4' Brand_FIXED_INSTR_0_0_0_0_AV_Eligibility" at bounding box center [619, 451] width 294 height 18
copy p "1059911"
click at [482, 534] on input "radio" at bounding box center [480, 539] width 36 height 36
radio input "true"
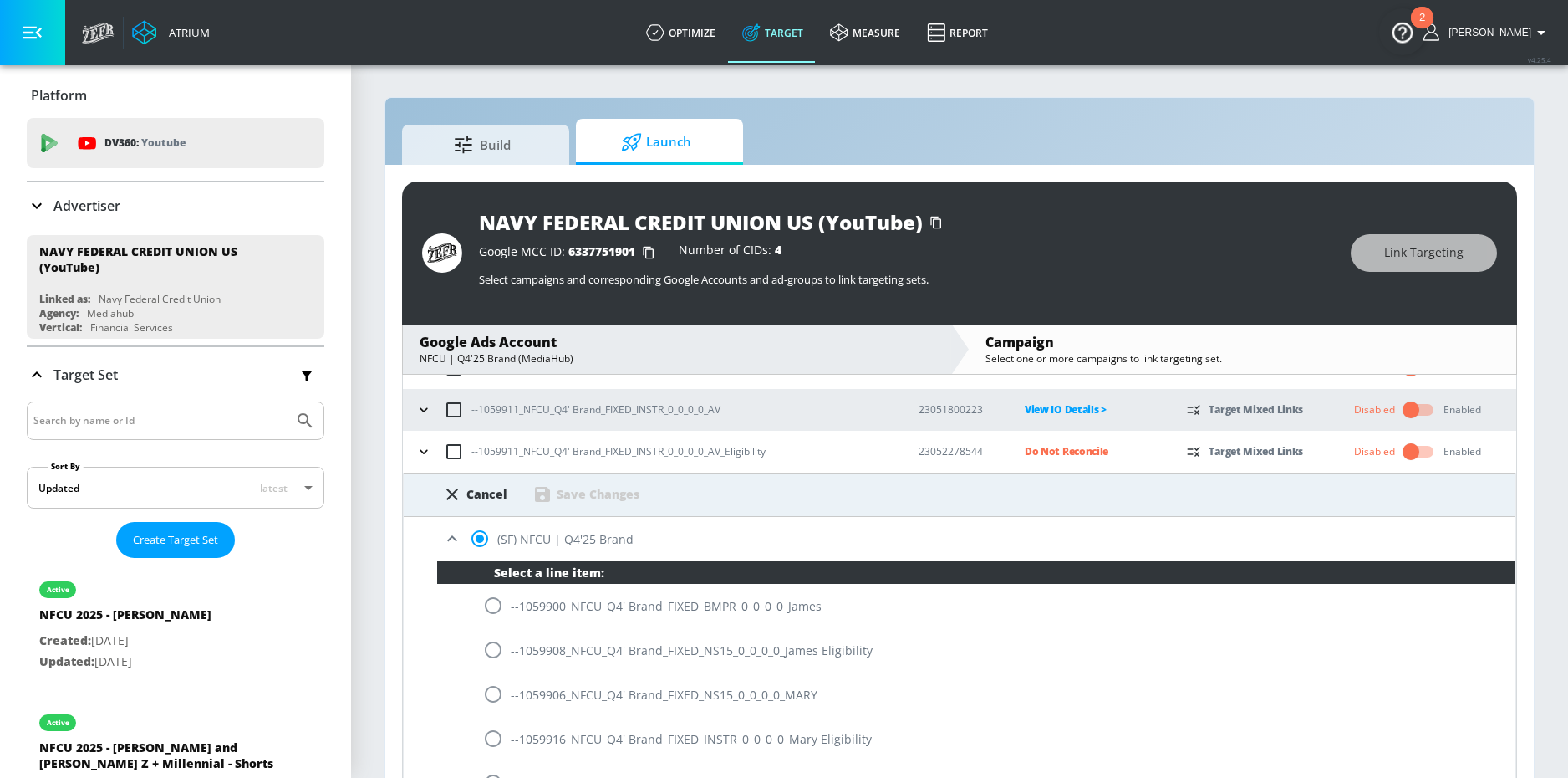
scroll to position [1522, 0]
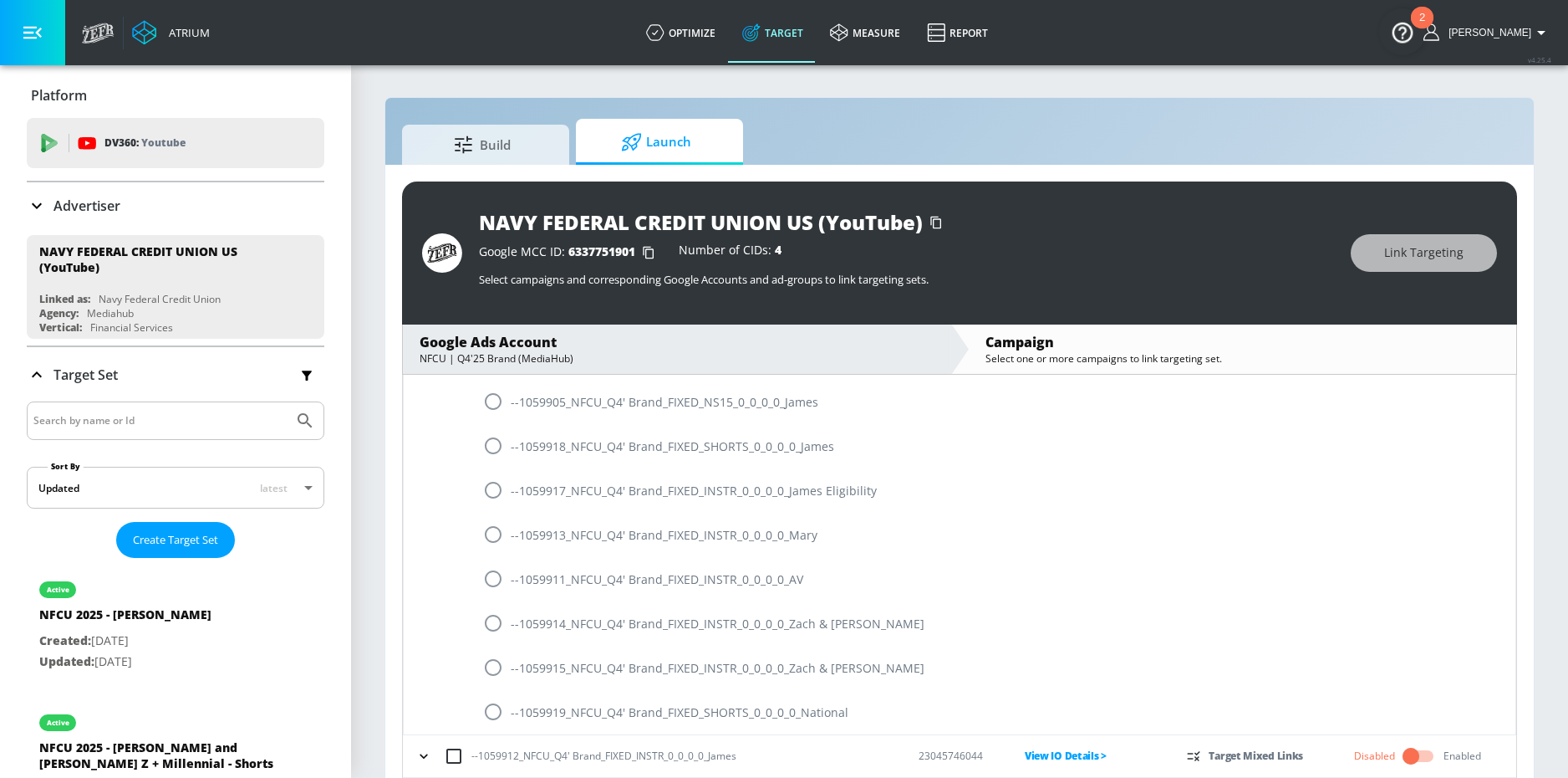
click at [494, 587] on input "radio" at bounding box center [494, 579] width 36 height 36
radio input "true"
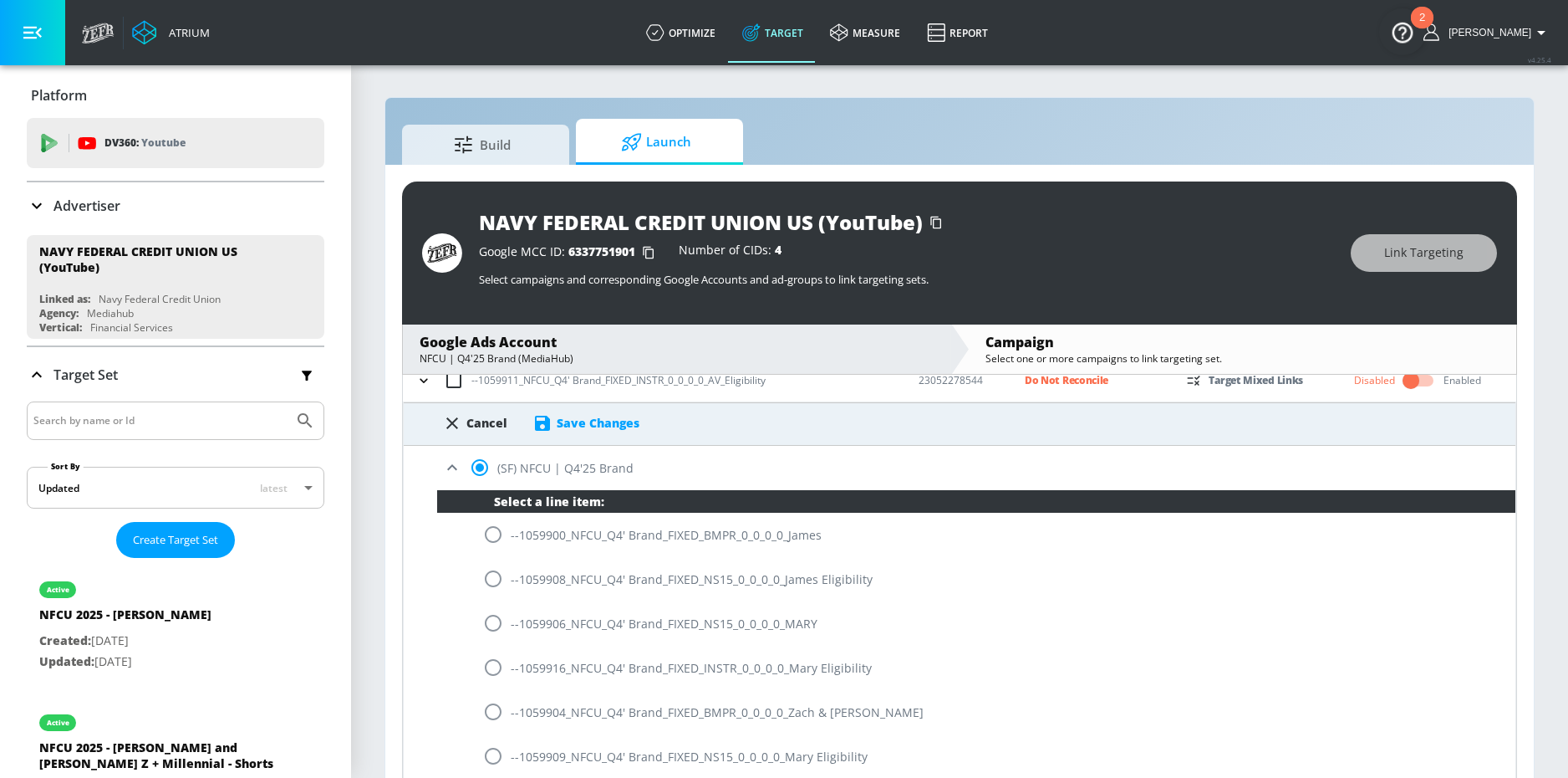
scroll to position [803, 0]
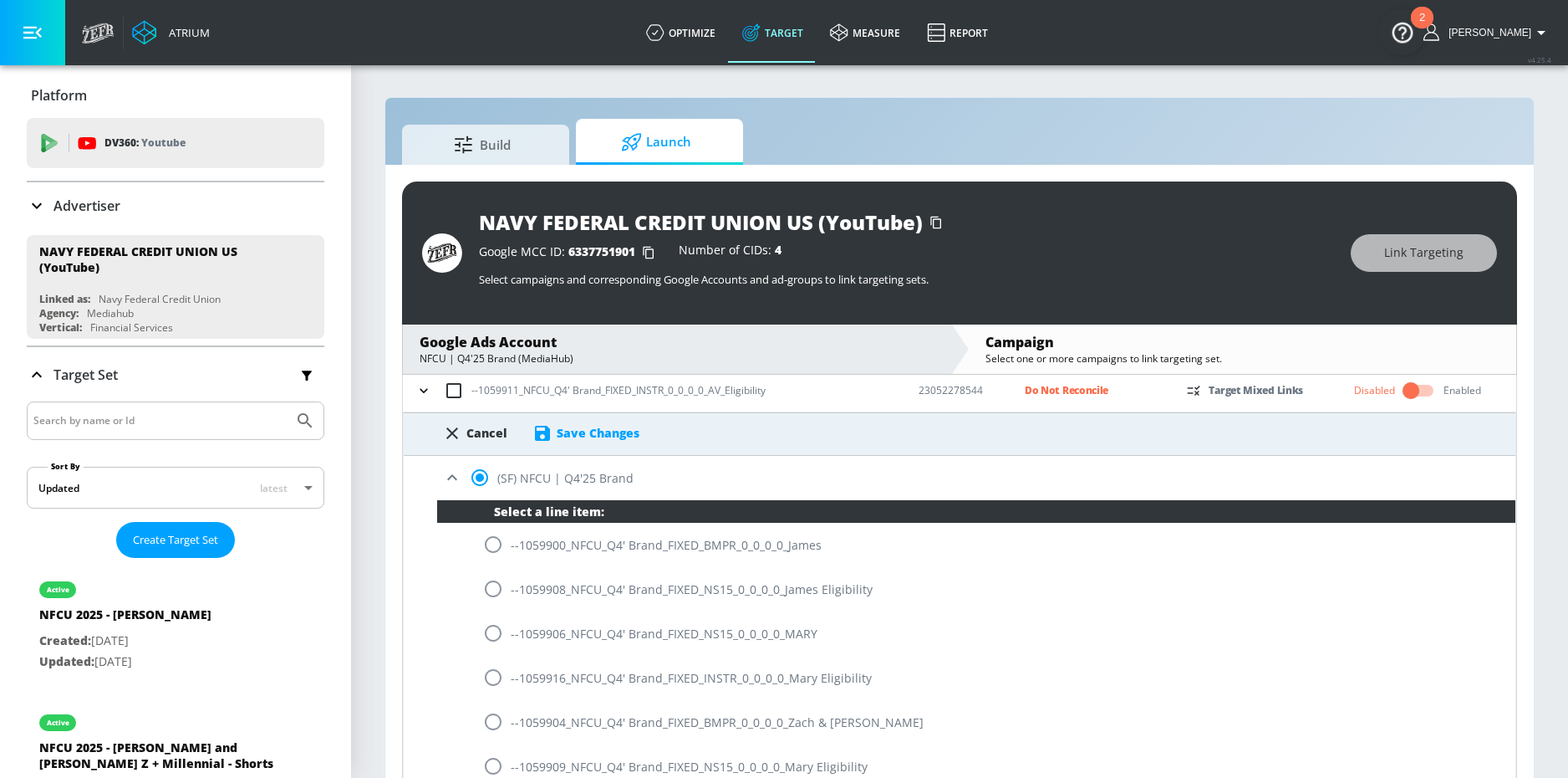
click at [620, 434] on div "Save Changes" at bounding box center [598, 432] width 83 height 16
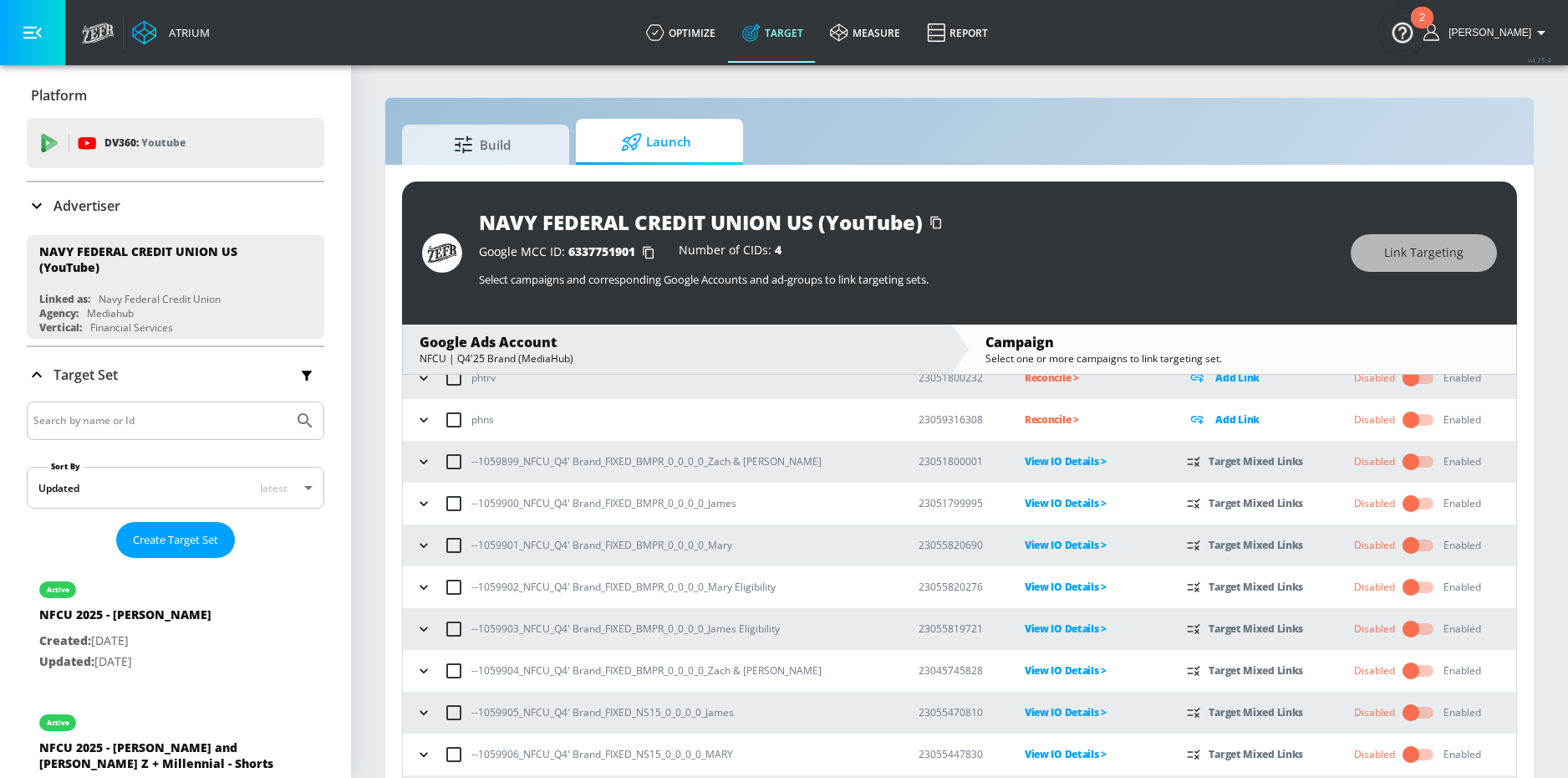
scroll to position [0, 0]
